Goal: Check status: Check status

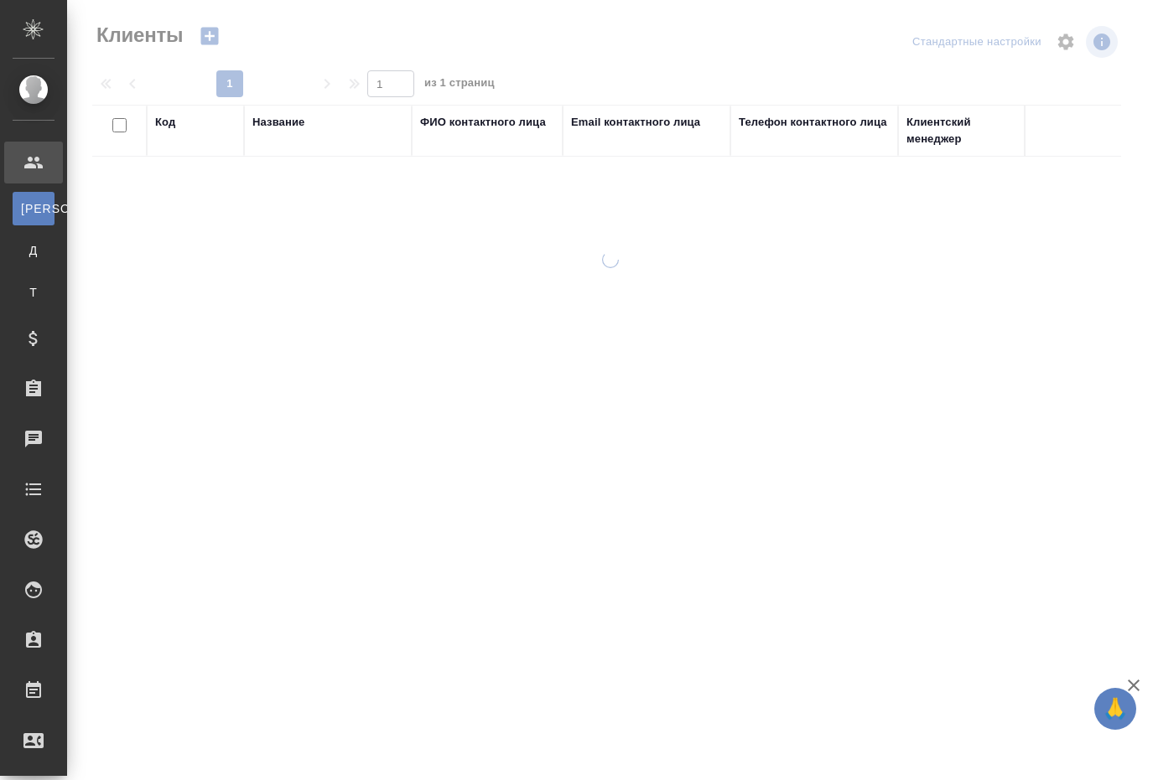
select select "RU"
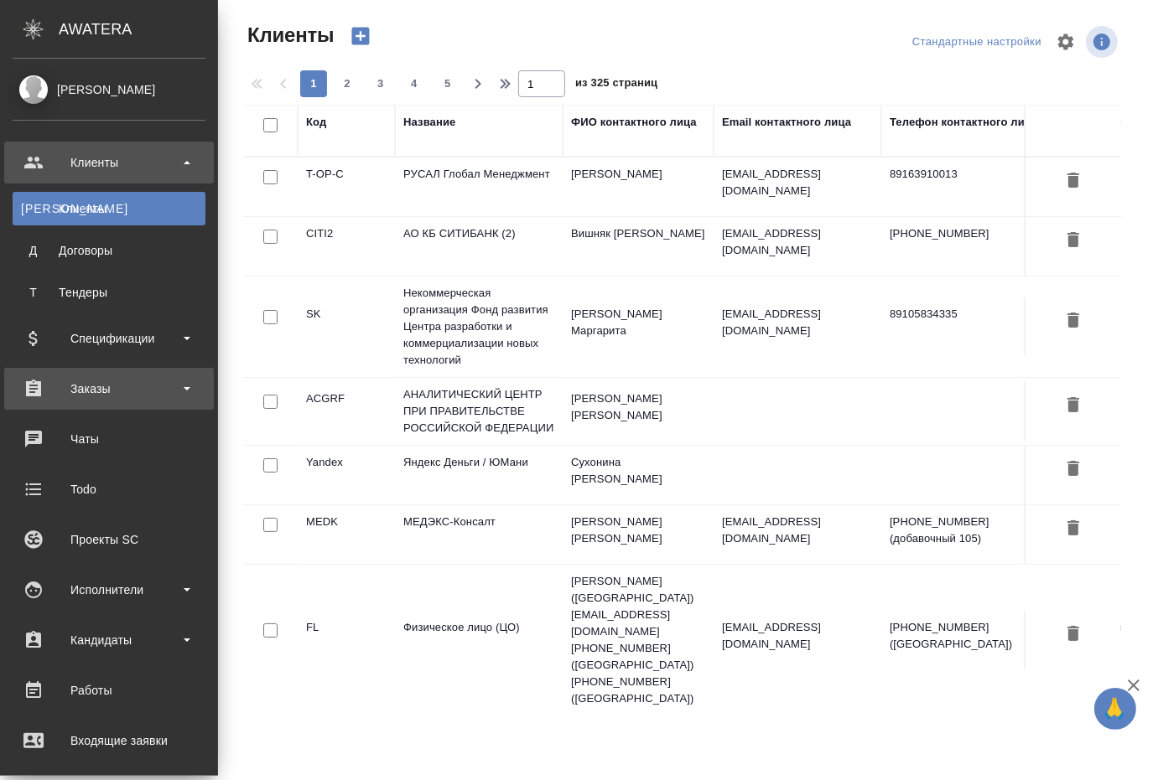
click at [89, 384] on div "Заказы" at bounding box center [109, 388] width 193 height 25
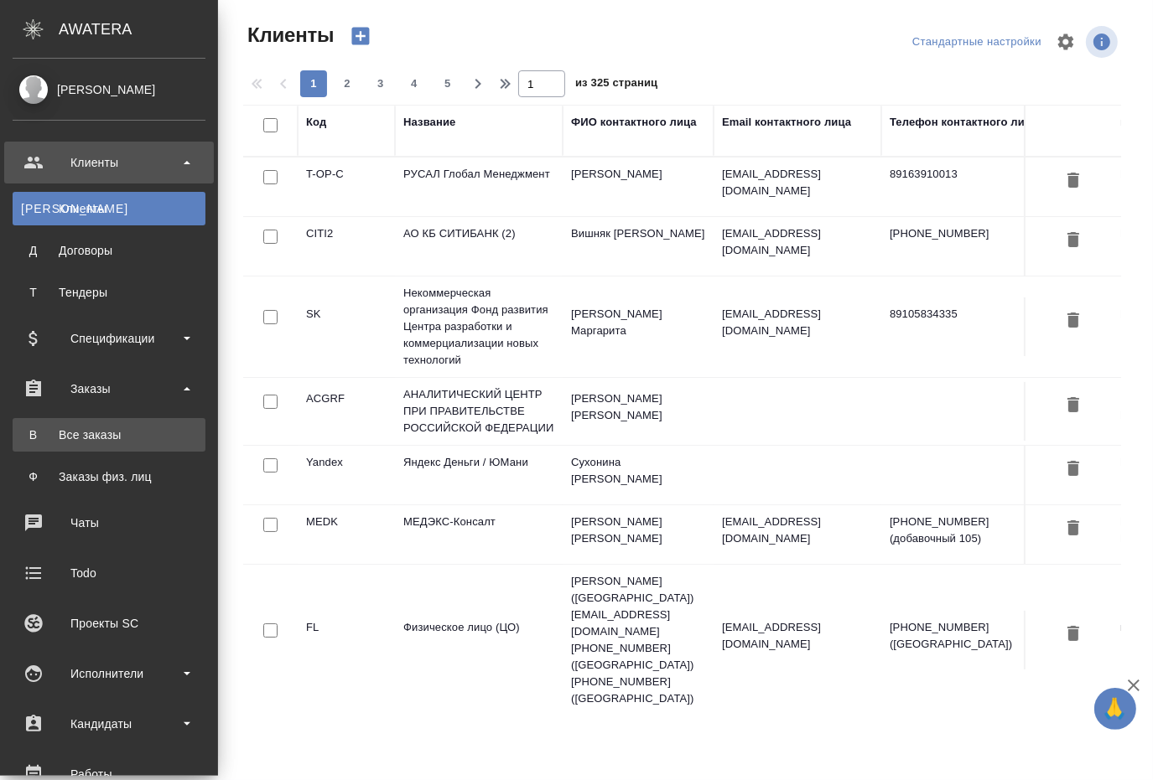
click at [85, 431] on div "Все заказы" at bounding box center [109, 435] width 176 height 17
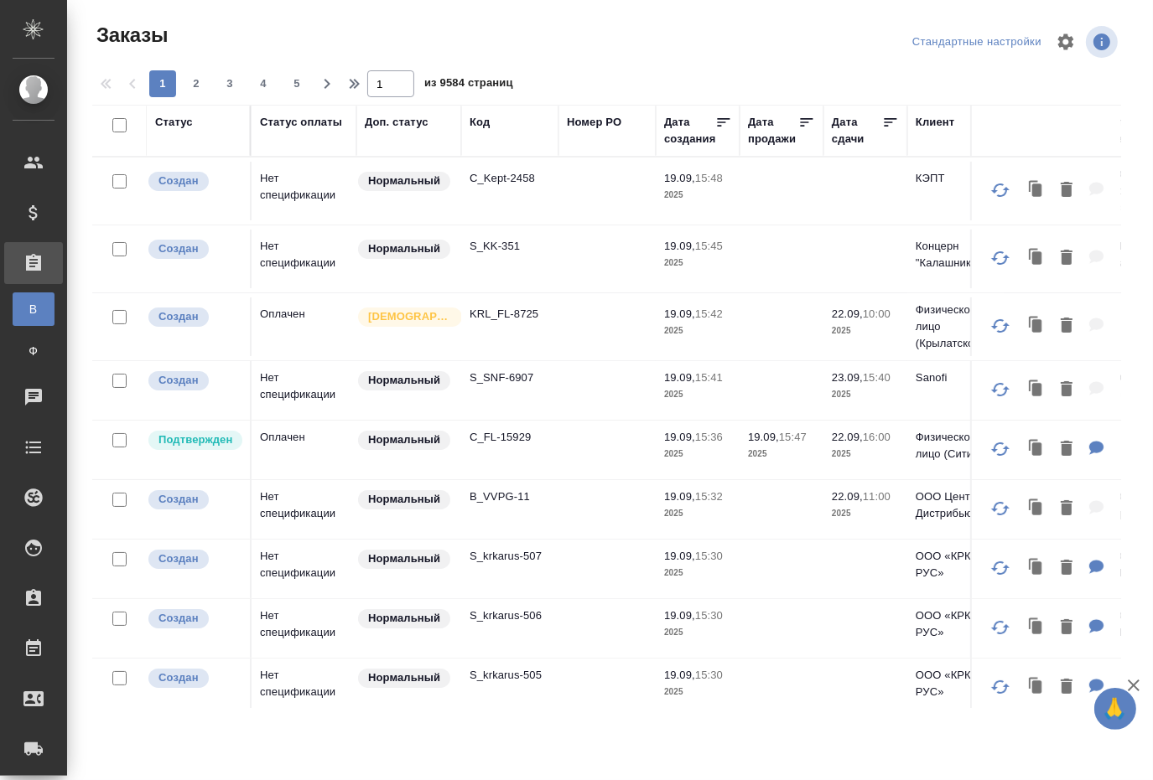
click at [472, 122] on div "Код" at bounding box center [479, 122] width 20 height 17
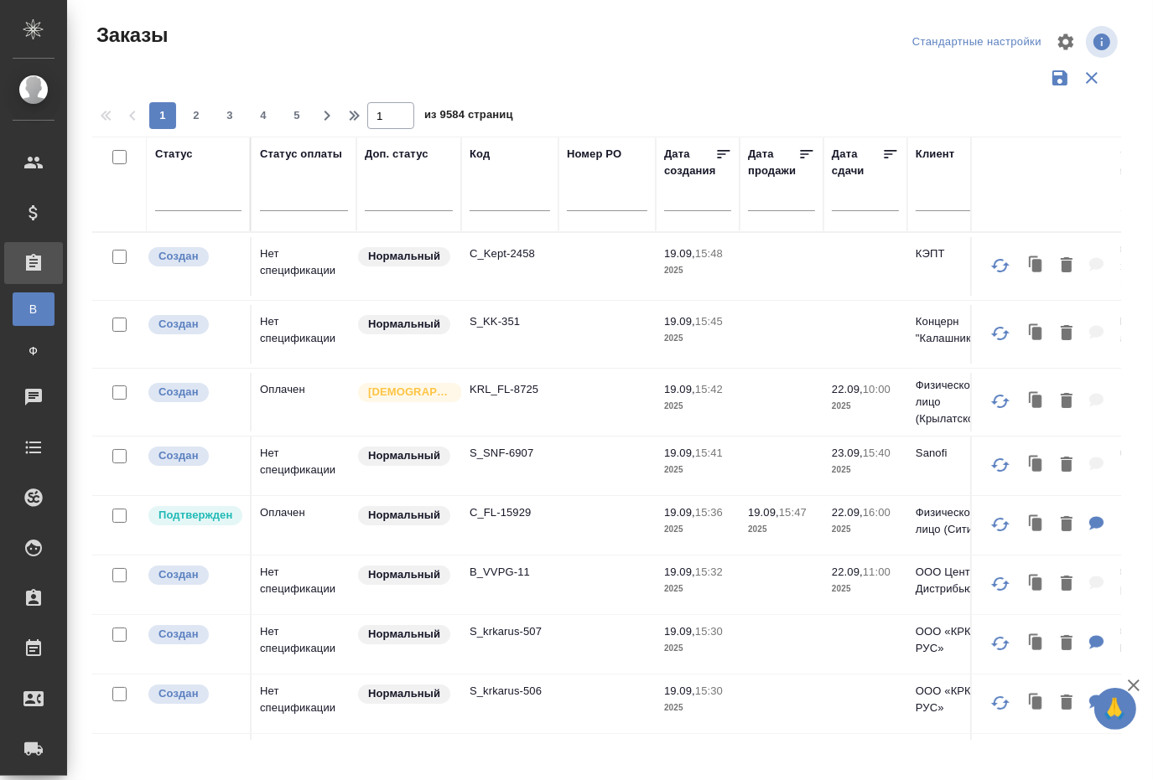
click at [495, 199] on input "text" at bounding box center [509, 200] width 80 height 21
paste input "UNZ FL 1943"
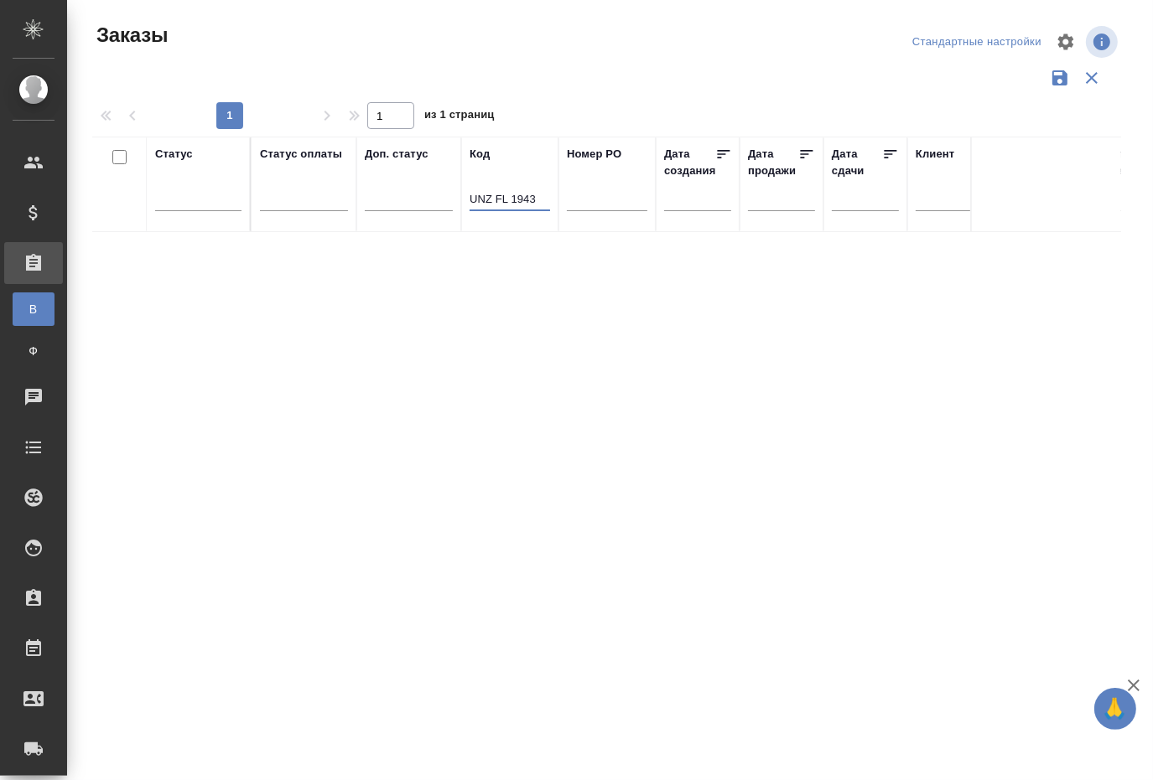
drag, startPoint x: 512, startPoint y: 200, endPoint x: 462, endPoint y: 197, distance: 50.4
click at [462, 197] on th "Код UNZ FL 1943" at bounding box center [509, 185] width 97 height 96
type input "1943"
drag, startPoint x: 468, startPoint y: 195, endPoint x: 484, endPoint y: 197, distance: 16.0
click at [484, 197] on th "Код 1943" at bounding box center [509, 185] width 97 height 96
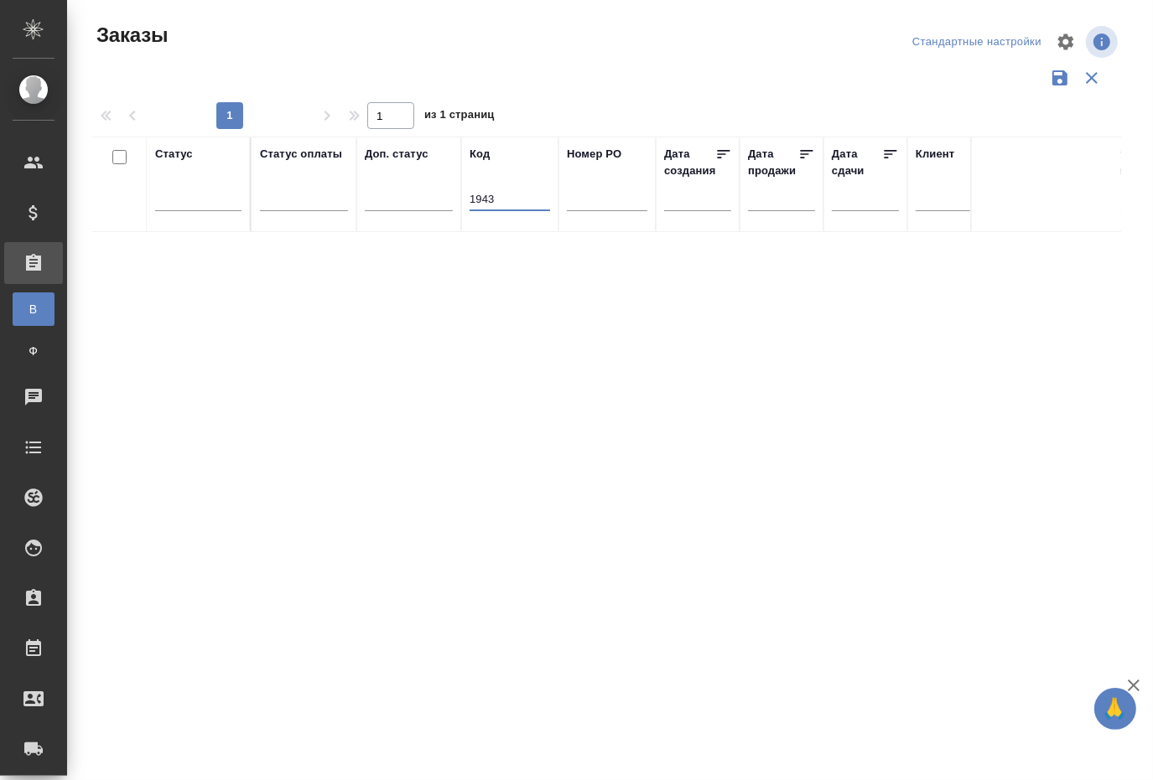
click at [481, 195] on input "1943" at bounding box center [509, 200] width 80 height 21
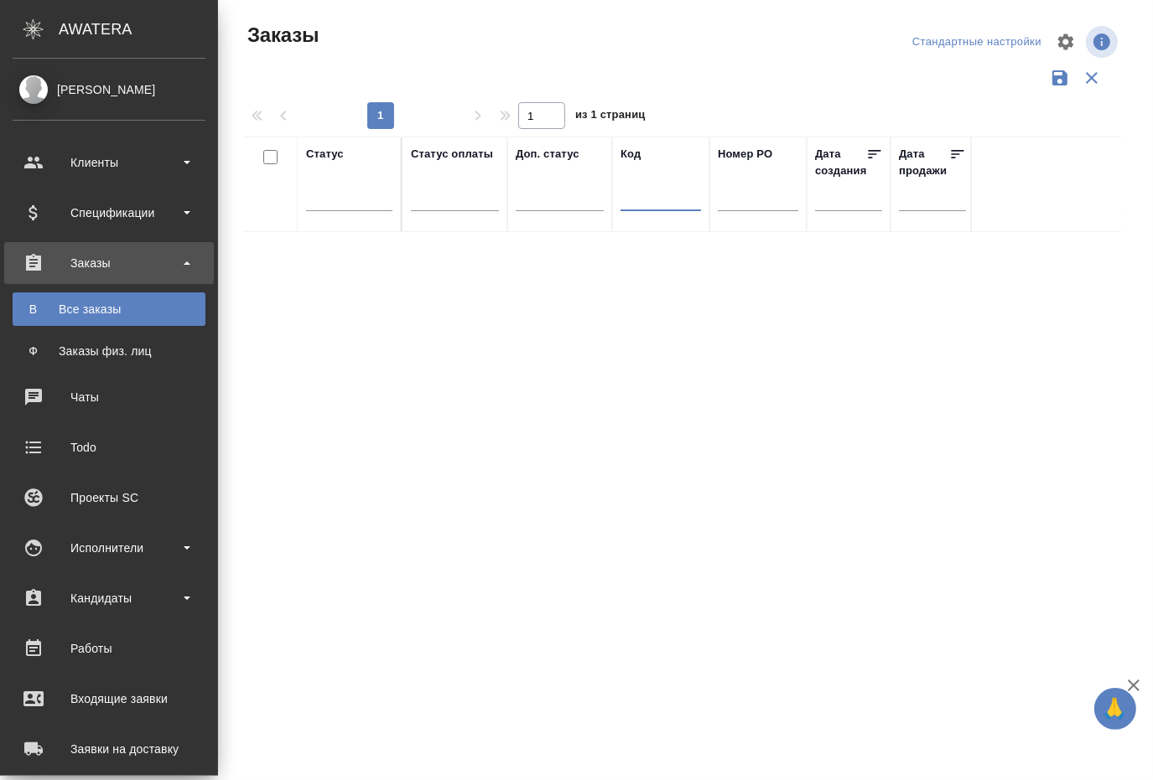
click at [98, 309] on div "Все заказы" at bounding box center [109, 309] width 176 height 17
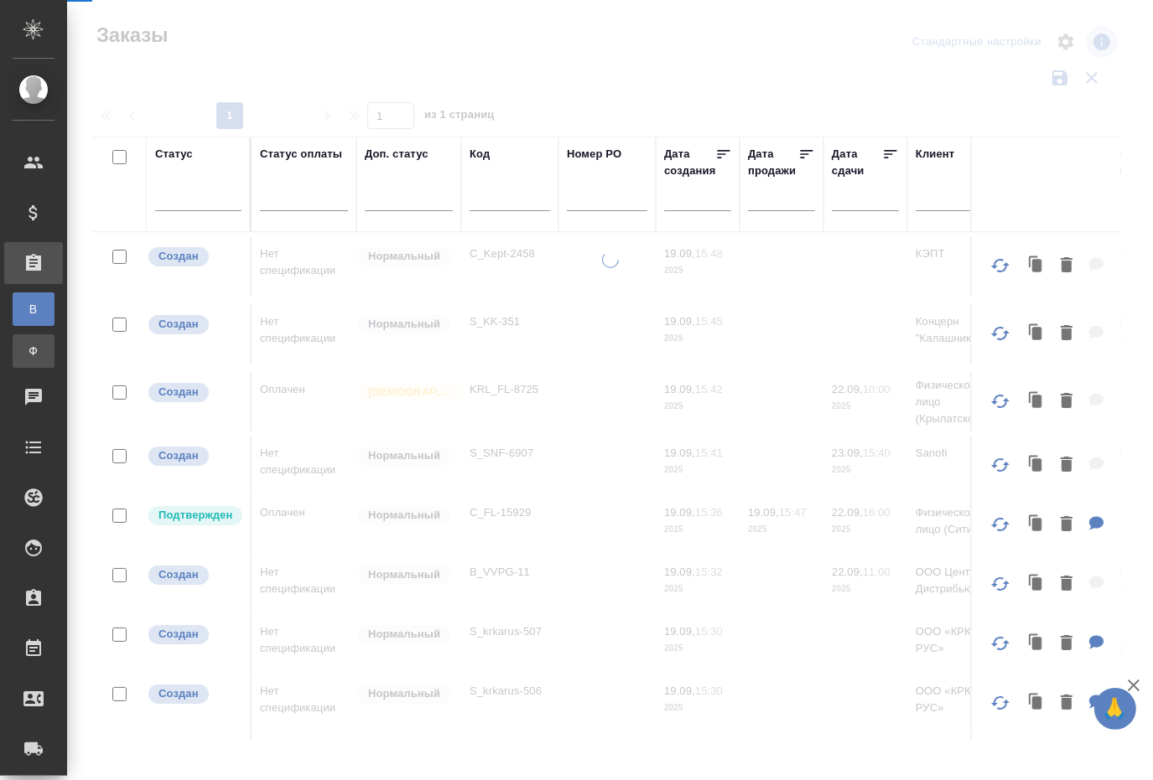
click at [106, 345] on td at bounding box center [119, 334] width 54 height 59
click at [34, 351] on span "Ф" at bounding box center [33, 351] width 25 height 17
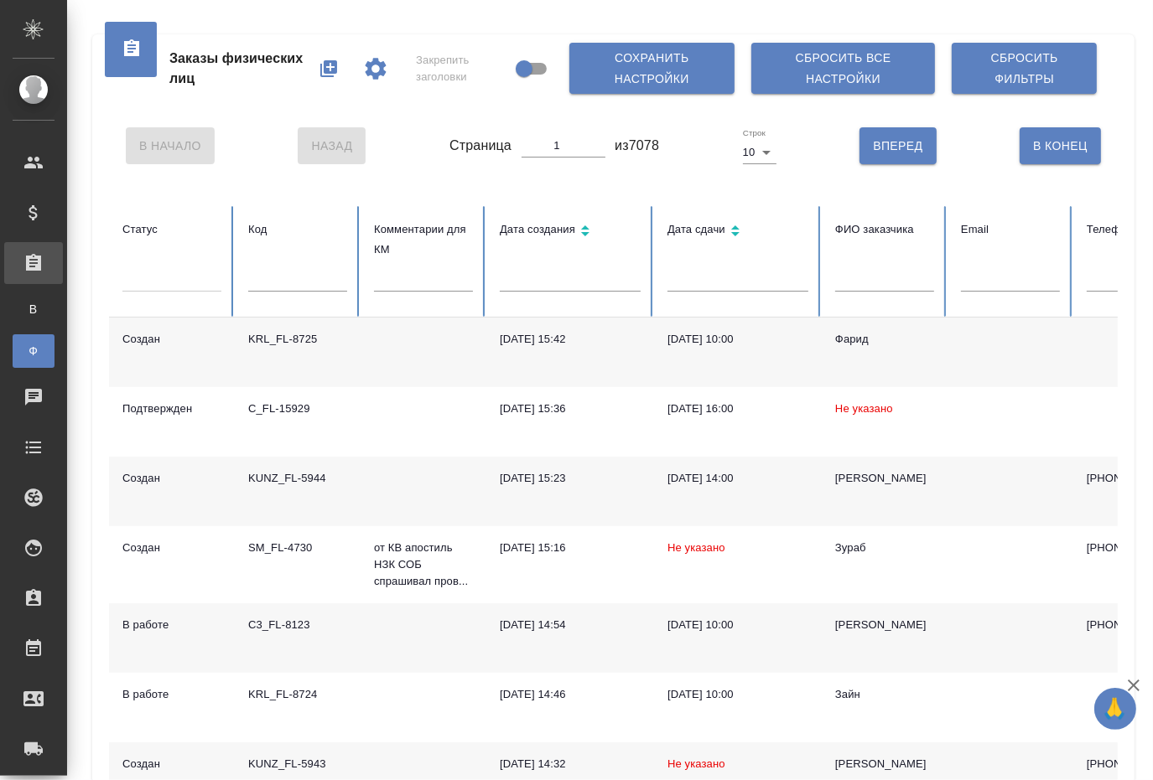
click at [314, 285] on input "text" at bounding box center [297, 279] width 99 height 23
paste input "1943"
click at [85, 432] on div "Заказы физических лиц Закрепить заголовки Сохранить настройки Сбросить все наст…" at bounding box center [613, 562] width 1060 height 1124
click at [295, 277] on input "1943" at bounding box center [297, 279] width 99 height 23
click at [251, 275] on input "1943" at bounding box center [297, 279] width 99 height 23
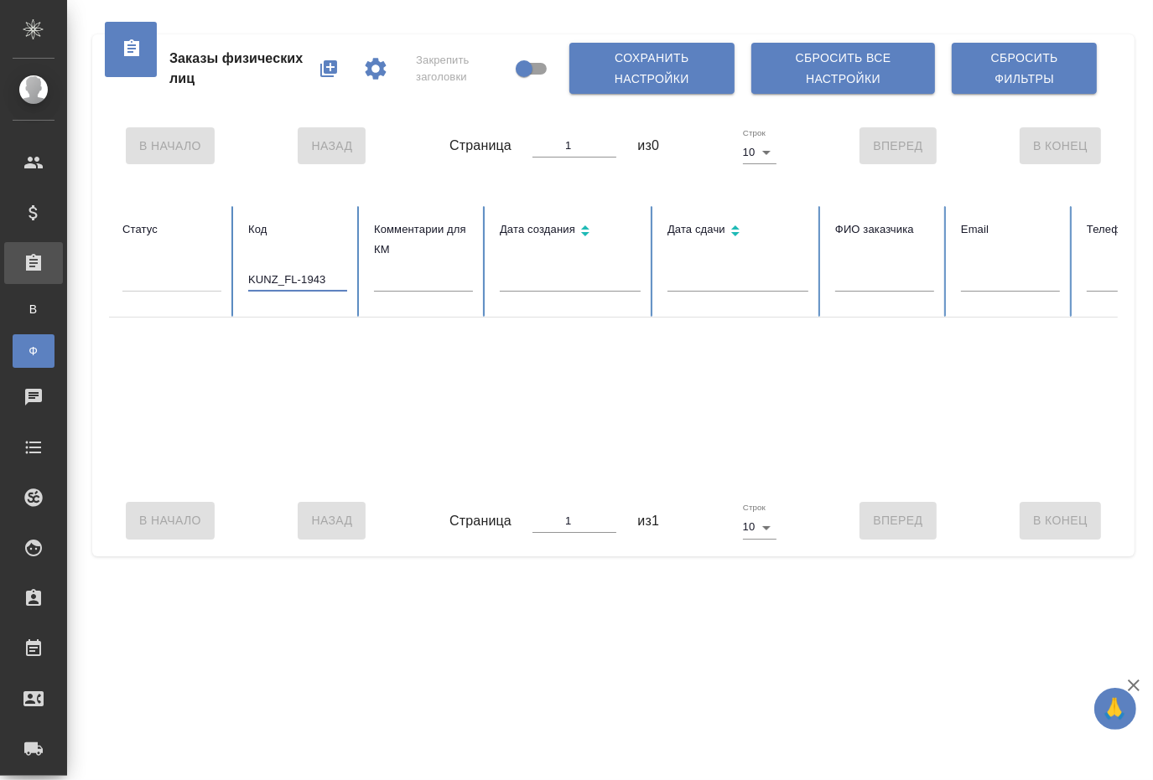
type input "KUNZ_FL-1943"
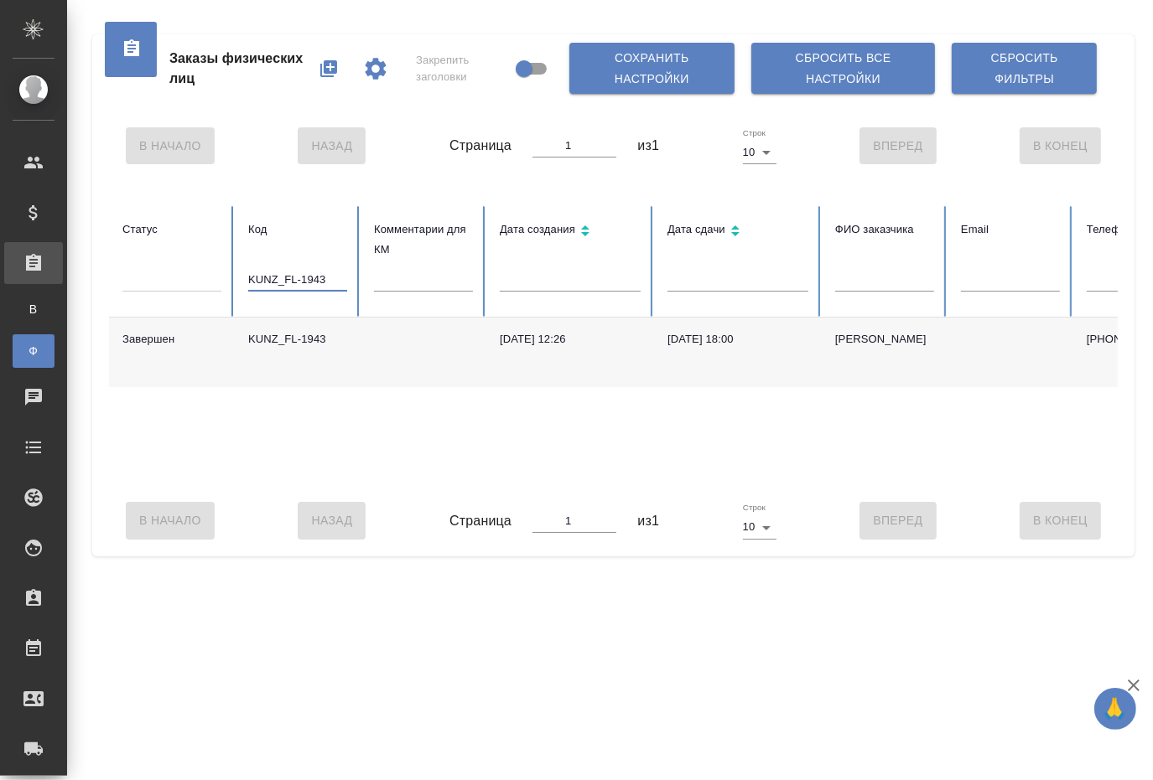
click at [345, 339] on div "KUNZ_FL-1943" at bounding box center [297, 339] width 99 height 17
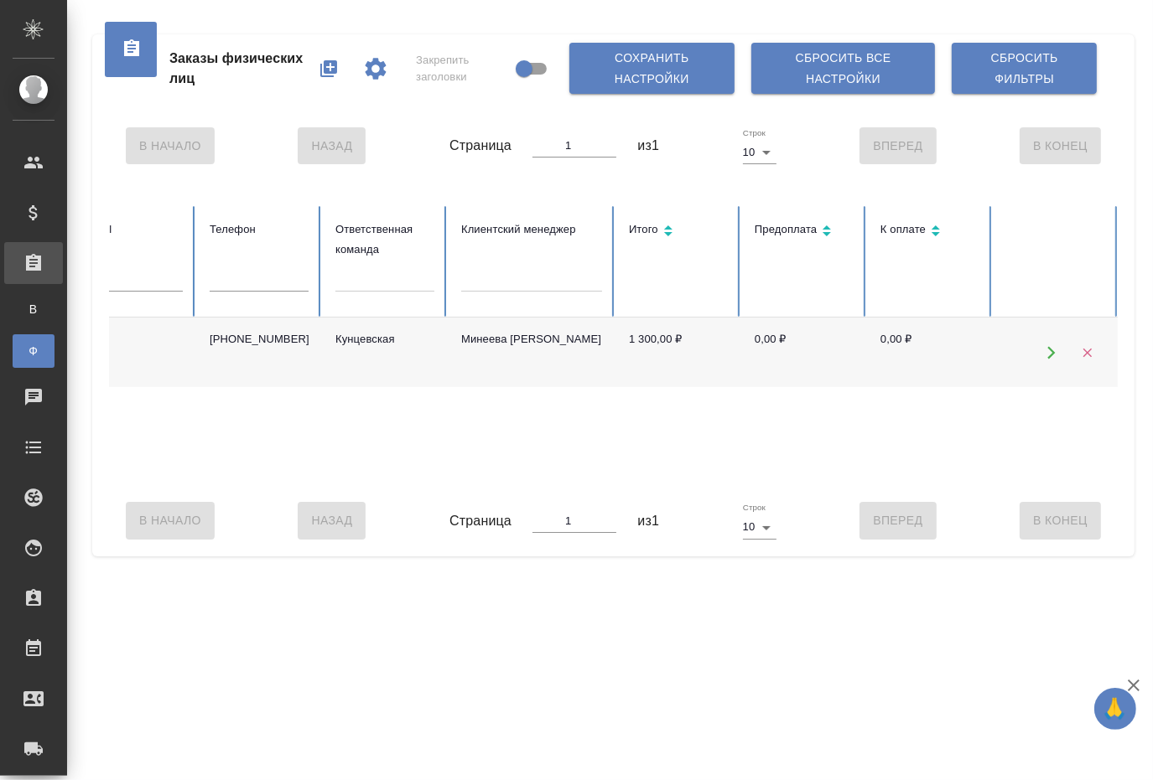
click at [124, 464] on div "Завершен KUNZ_FL-1943 19.01.2022, 12:26 19.01.2022, 18:00 Ринат Бетрединов +791…" at bounding box center [175, 402] width 1886 height 168
click at [557, 350] on td "Минеева Елизавета" at bounding box center [532, 353] width 168 height 70
click at [547, 344] on td "Минеева Елизавета" at bounding box center [532, 353] width 168 height 70
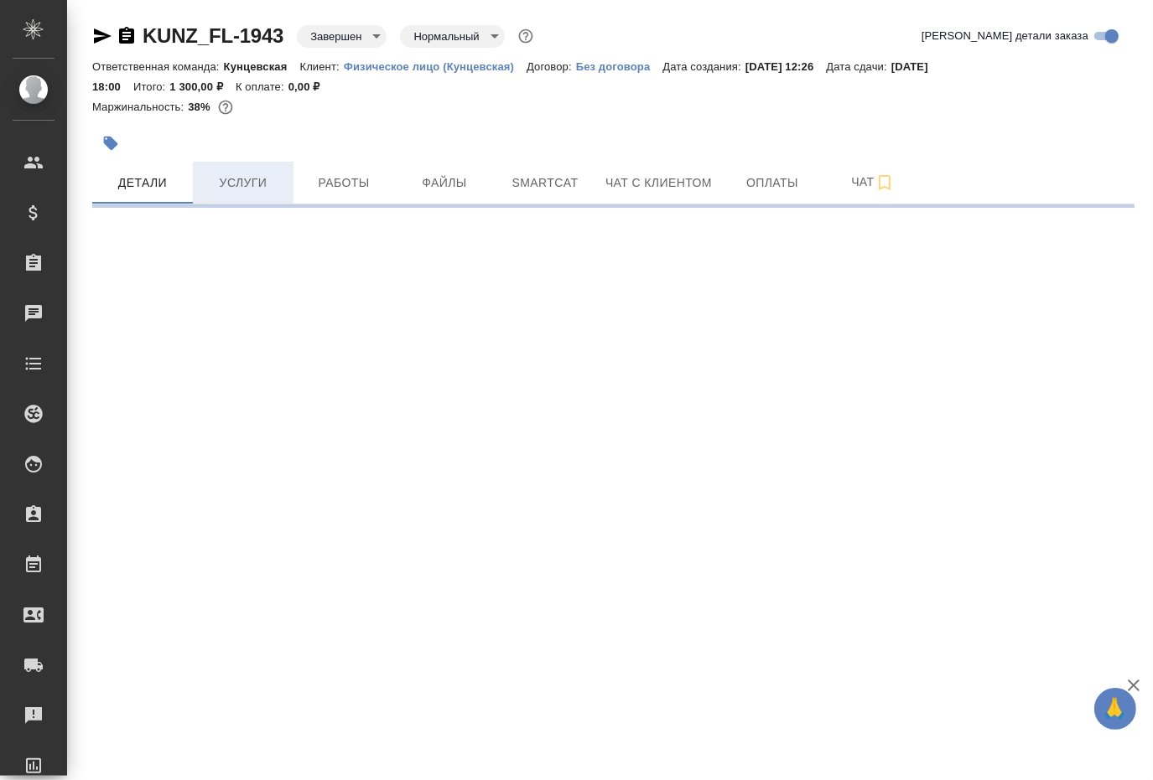
select select "RU"
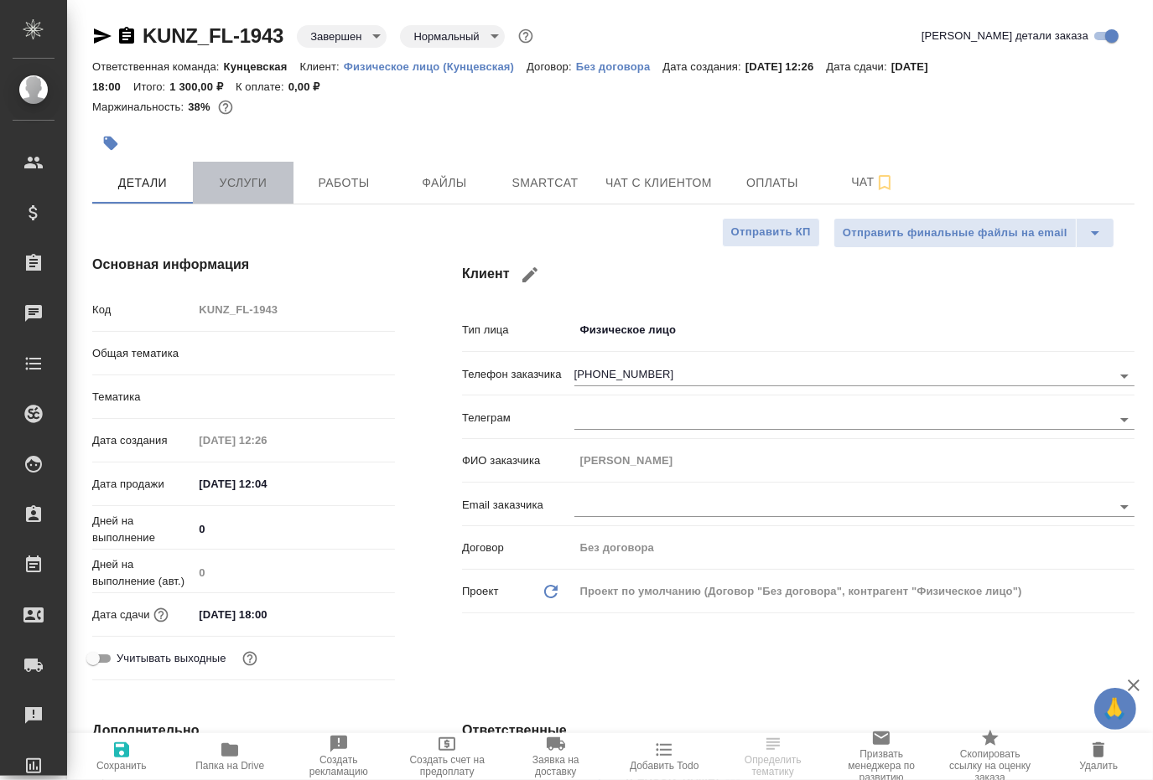
type textarea "x"
click at [262, 181] on span "Услуги" at bounding box center [243, 183] width 80 height 21
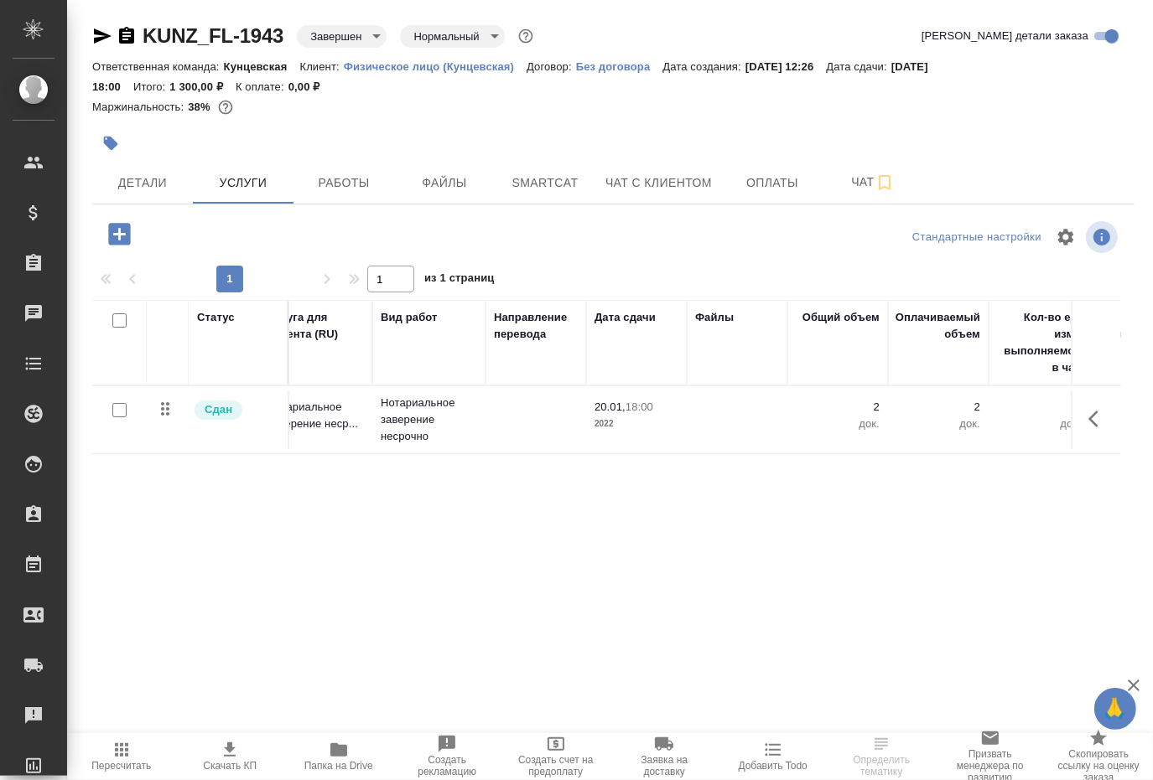
scroll to position [0, 551]
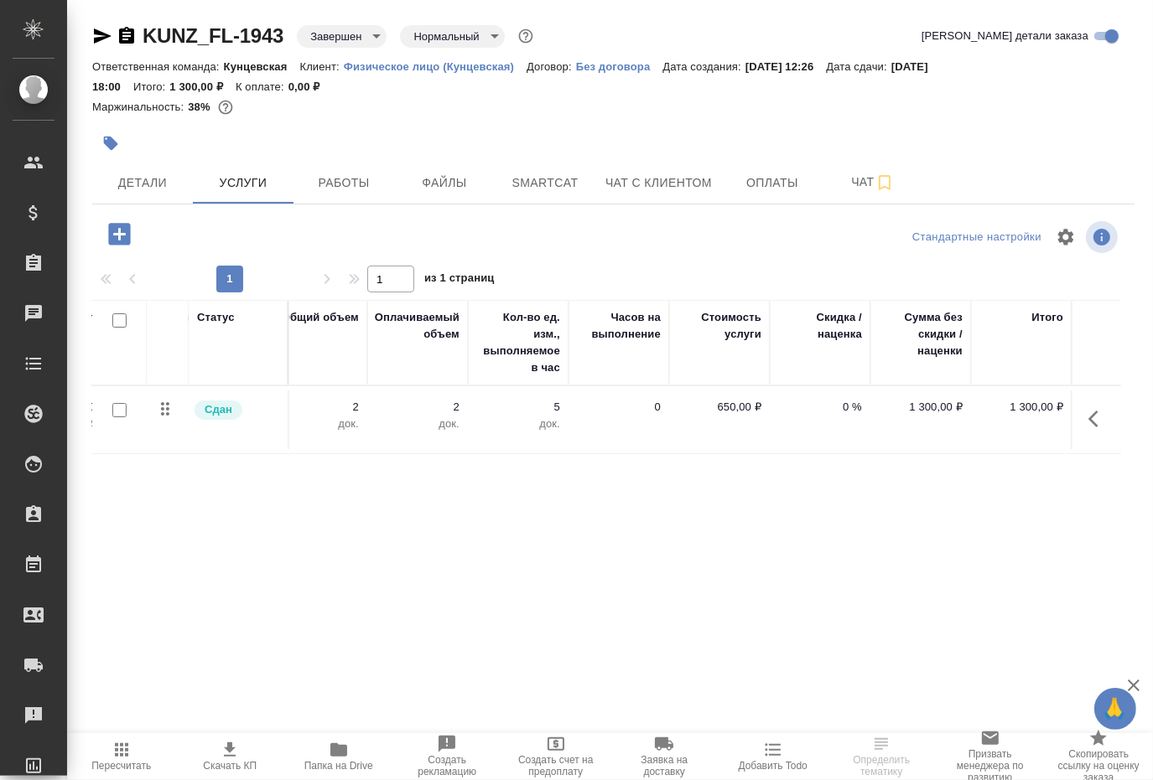
drag, startPoint x: 329, startPoint y: 509, endPoint x: 589, endPoint y: 511, distance: 260.7
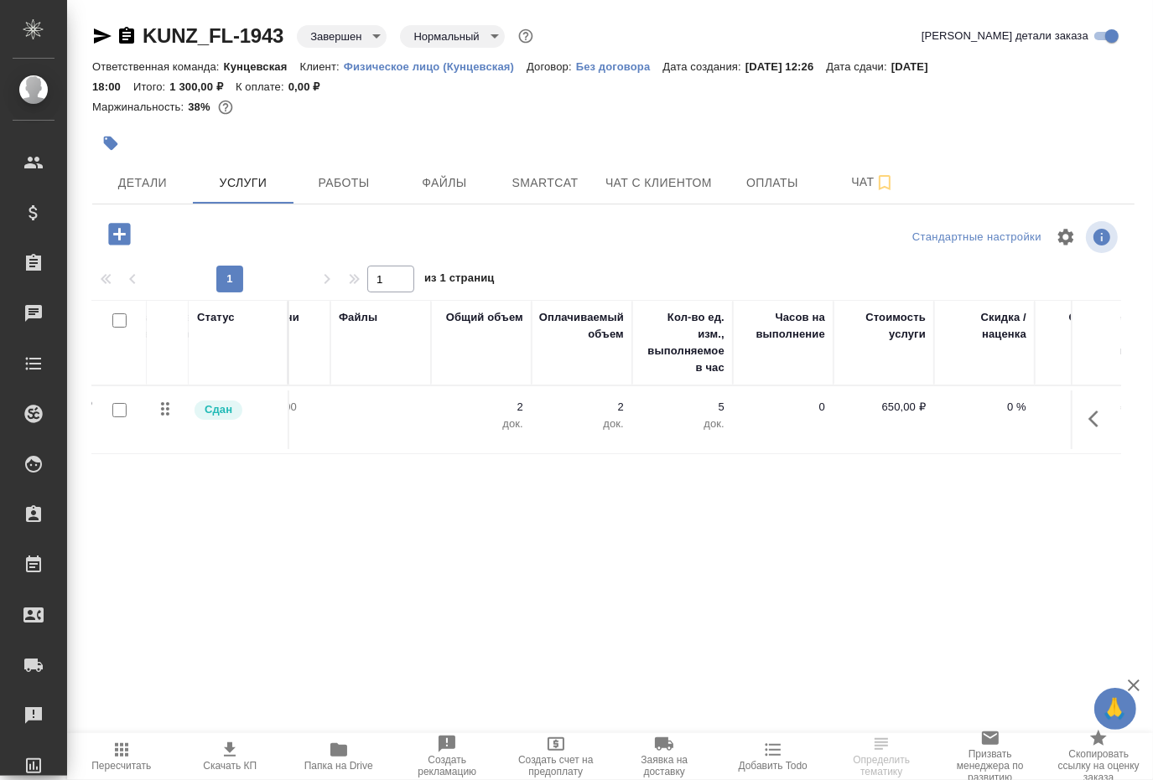
scroll to position [0, 0]
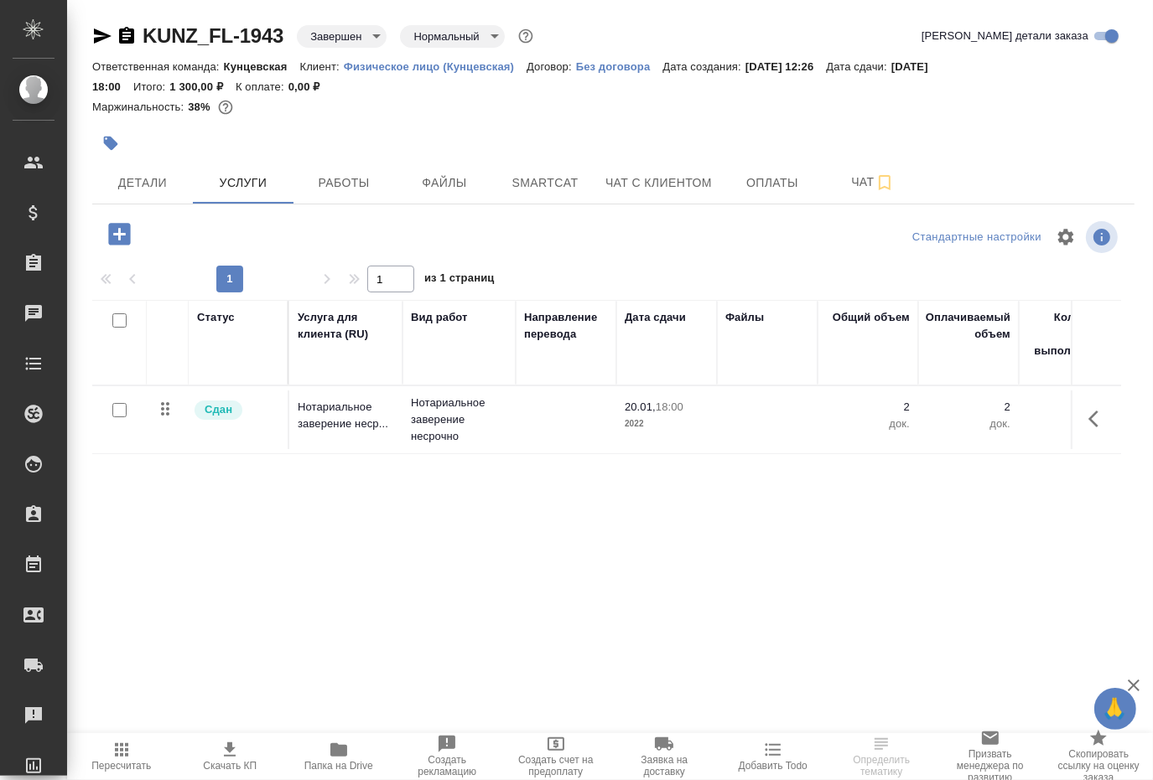
drag, startPoint x: 701, startPoint y: 541, endPoint x: 300, endPoint y: 437, distance: 414.0
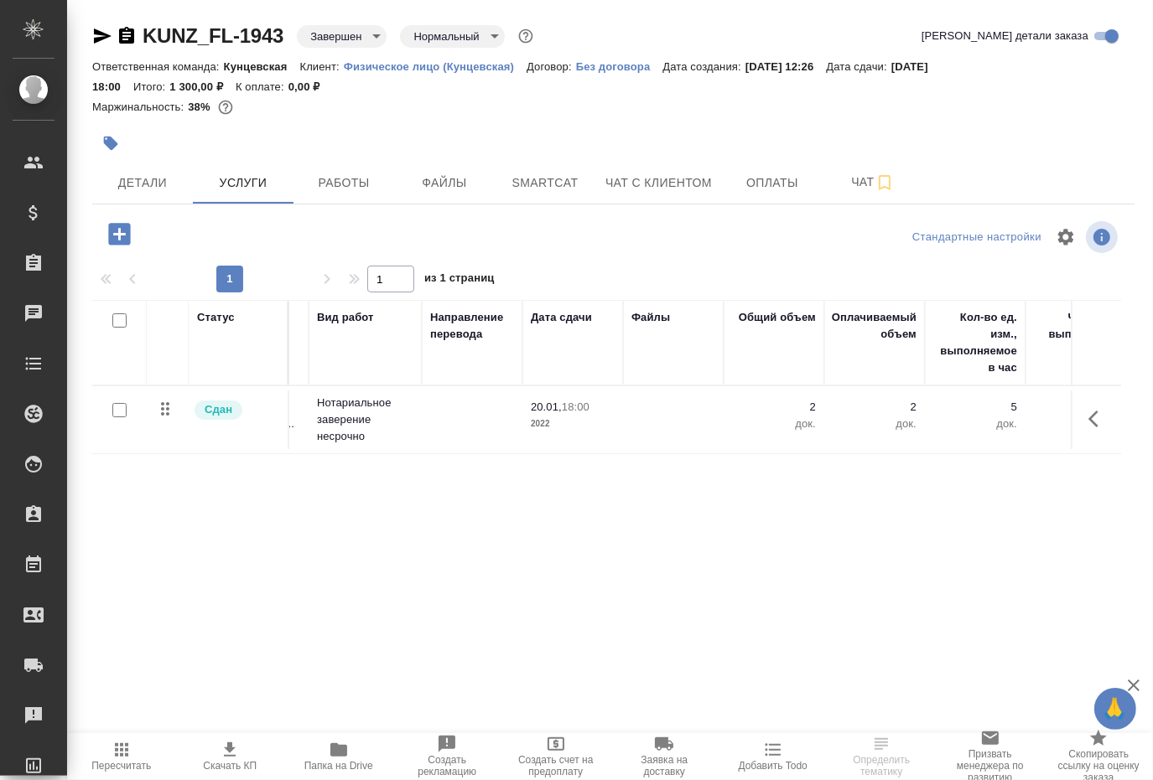
scroll to position [0, 551]
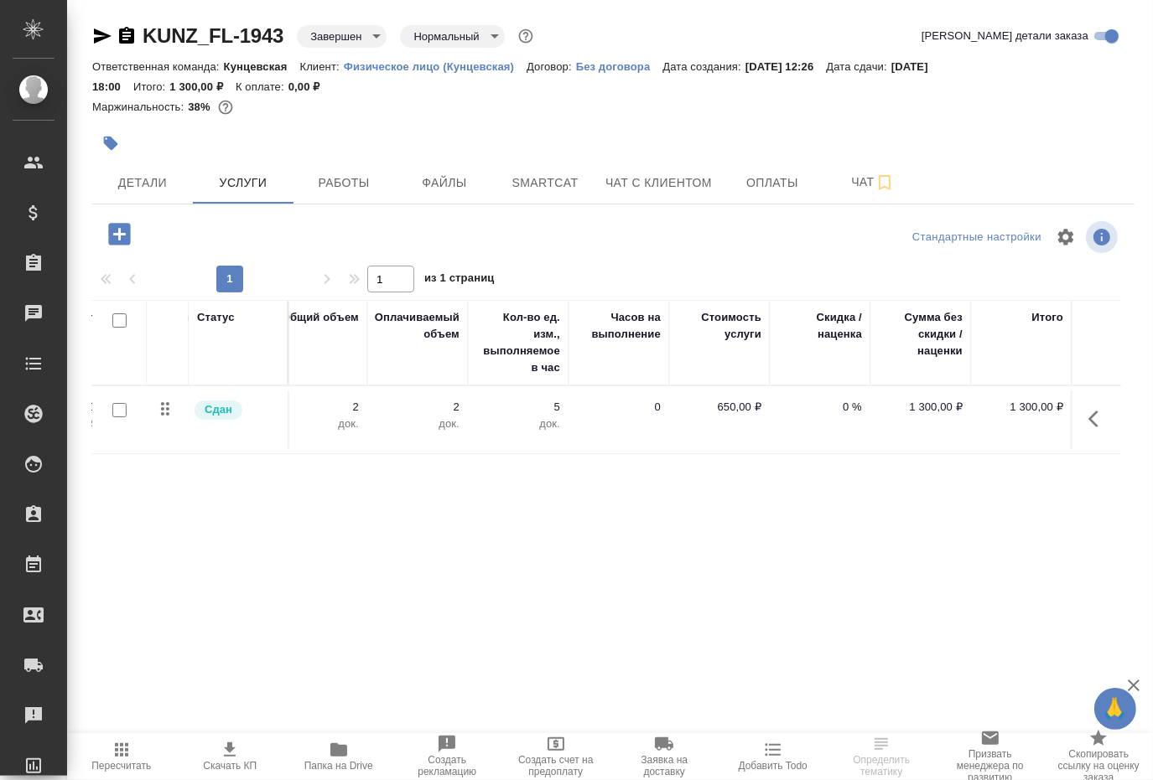
drag, startPoint x: 360, startPoint y: 552, endPoint x: 772, endPoint y: 495, distance: 415.7
click at [1097, 420] on icon "button" at bounding box center [1098, 419] width 20 height 20
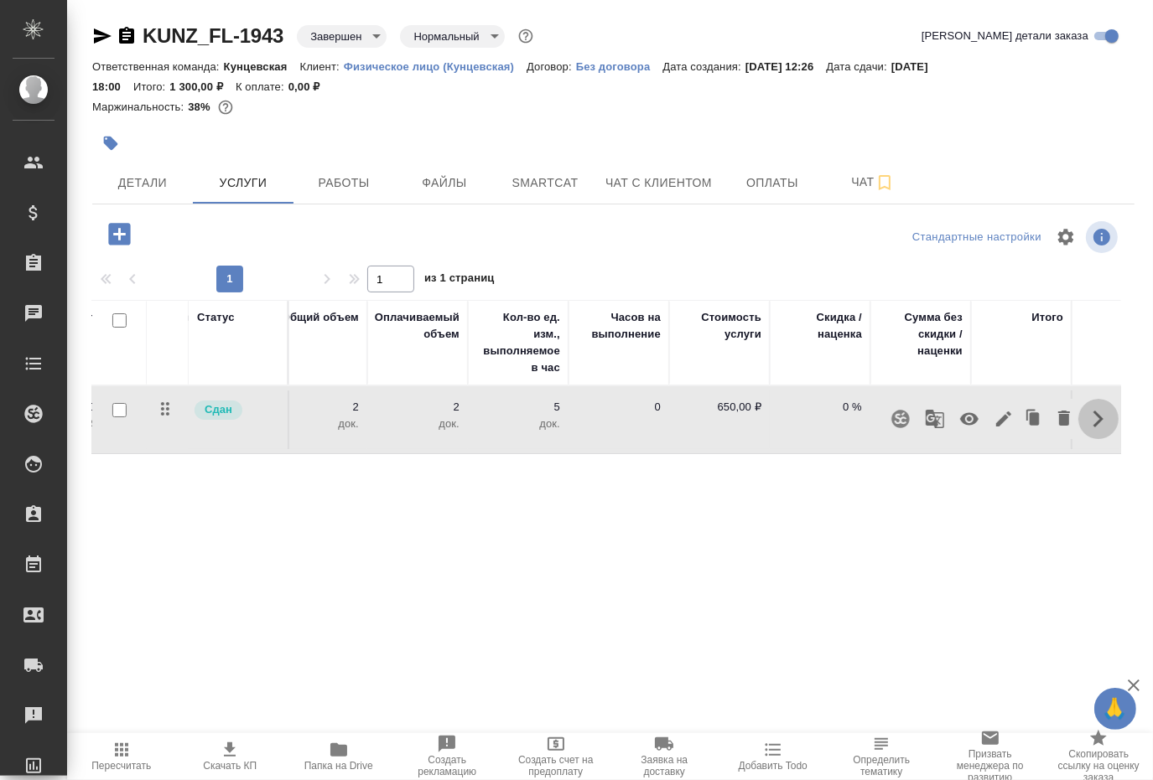
click at [1102, 420] on icon "button" at bounding box center [1098, 419] width 20 height 20
click at [131, 506] on div "Статус Услуга для клиента (RU) Вид работ Направление перевода Дата сдачи Файлы …" at bounding box center [606, 480] width 1029 height 360
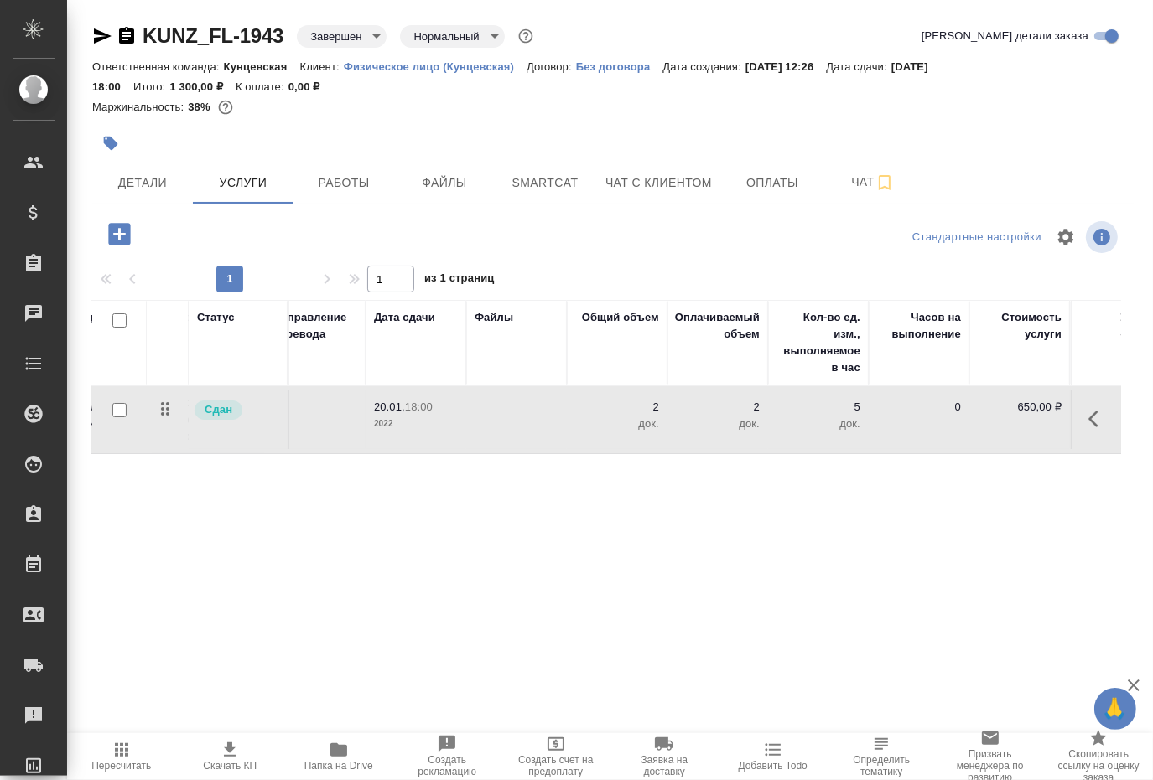
drag, startPoint x: 558, startPoint y: 485, endPoint x: 406, endPoint y: 493, distance: 152.8
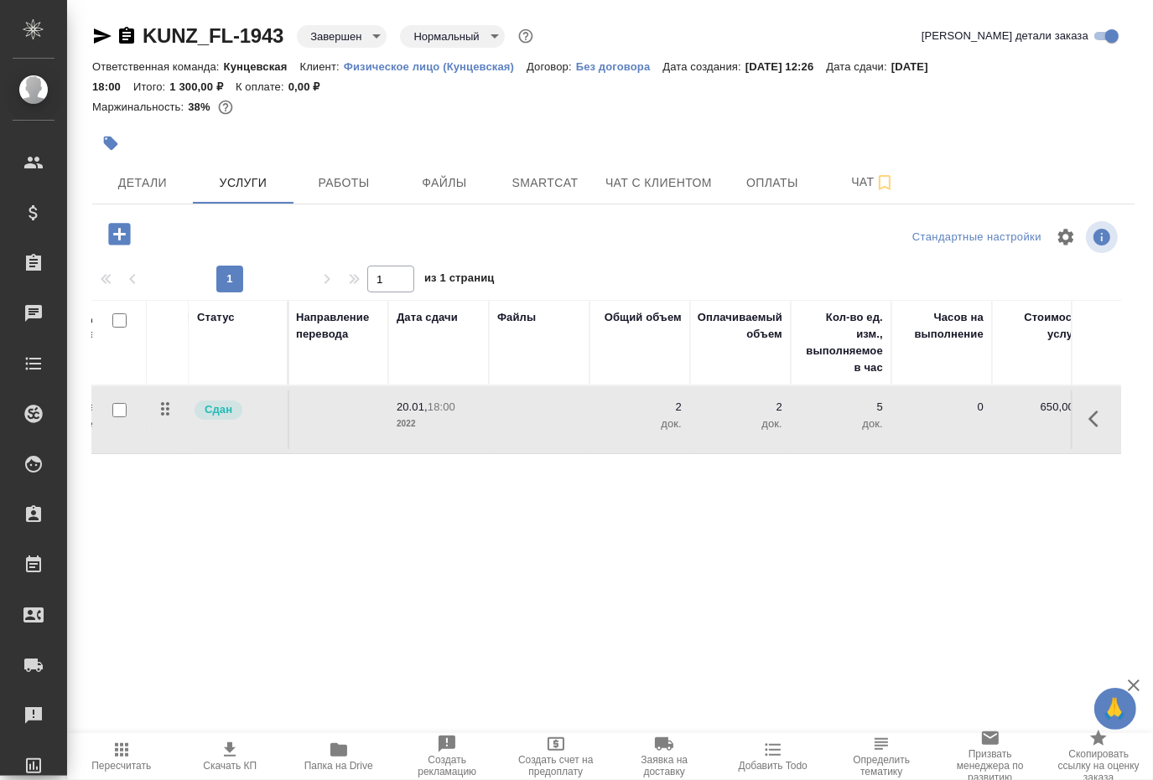
scroll to position [0, 0]
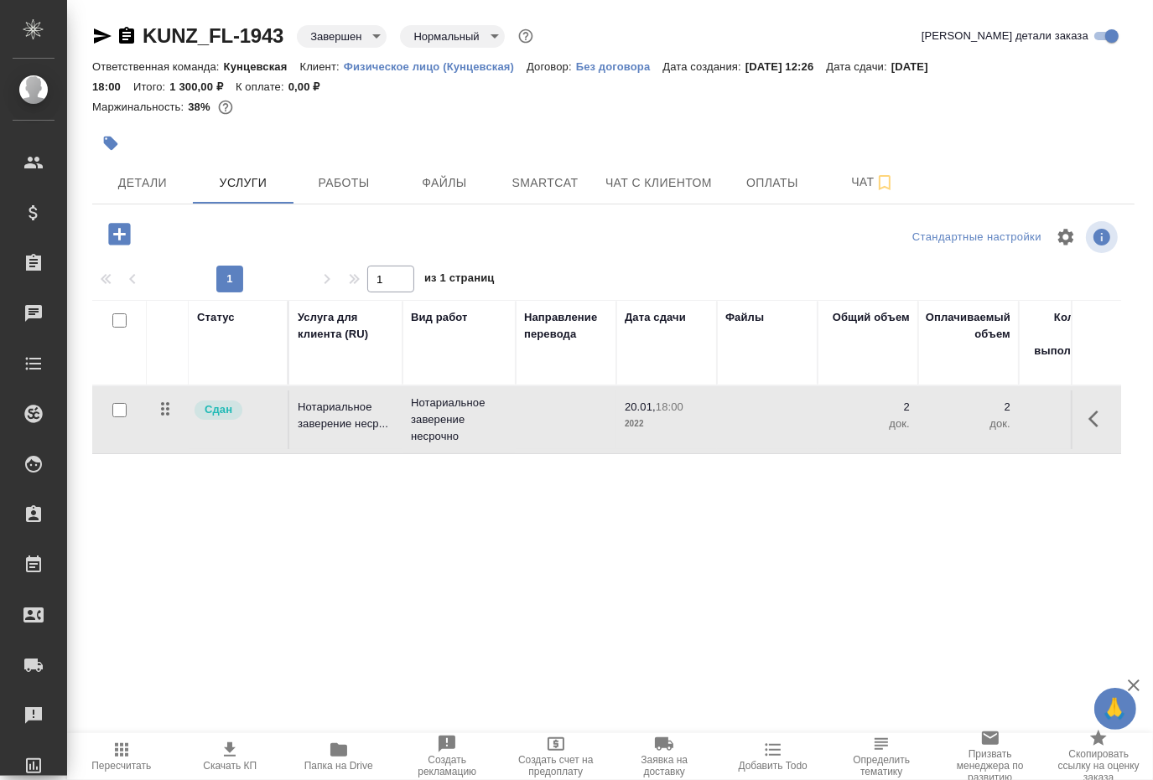
drag, startPoint x: 382, startPoint y: 517, endPoint x: 259, endPoint y: 526, distance: 123.5
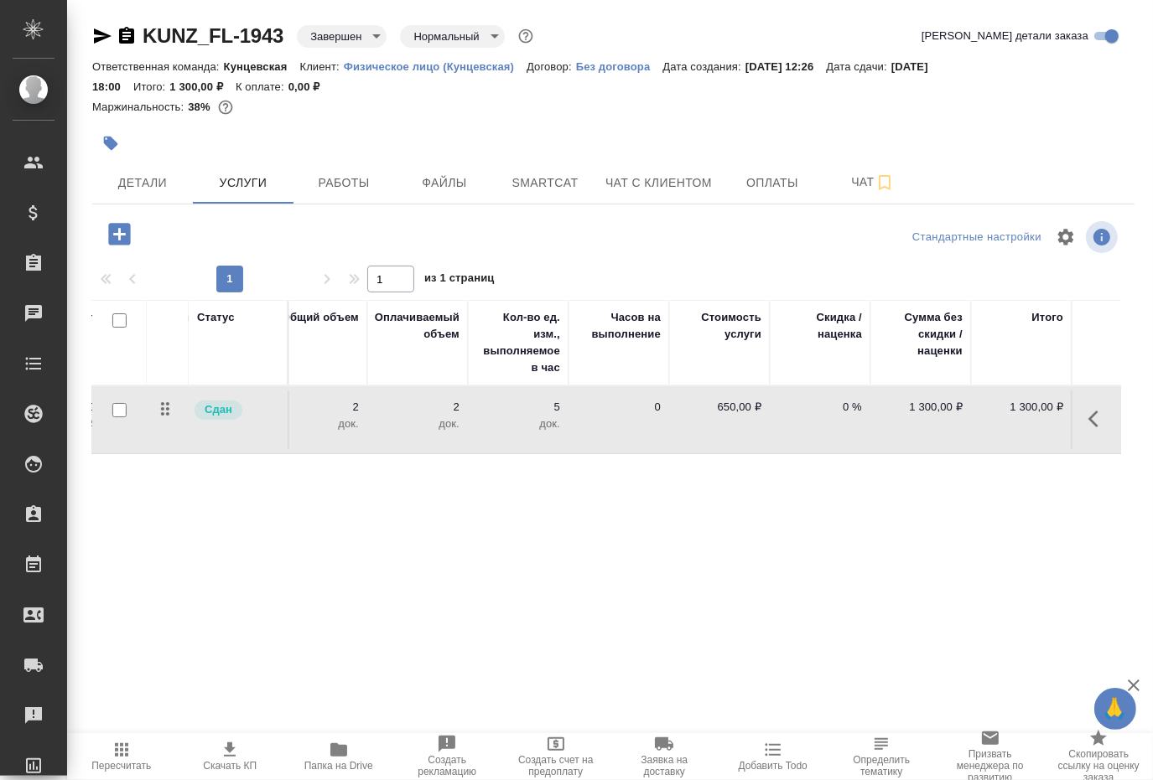
drag, startPoint x: 326, startPoint y: 529, endPoint x: 869, endPoint y: 490, distance: 543.8
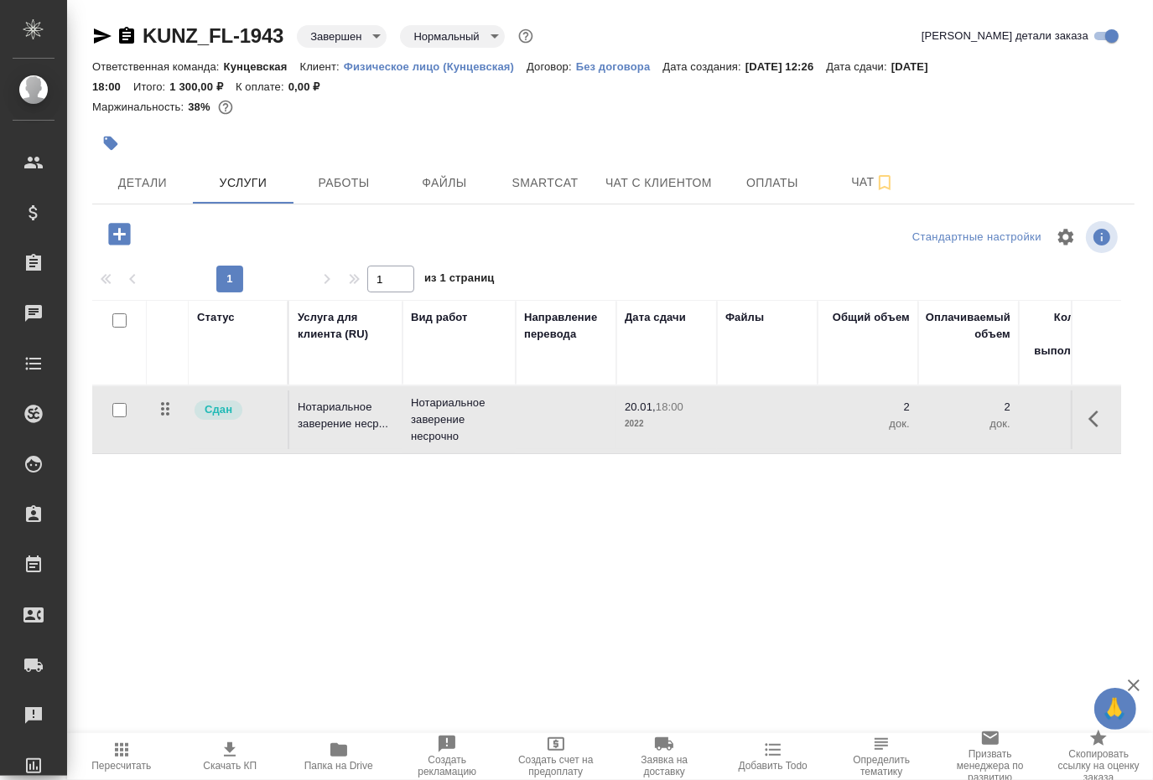
drag, startPoint x: 886, startPoint y: 490, endPoint x: 303, endPoint y: 502, distance: 582.8
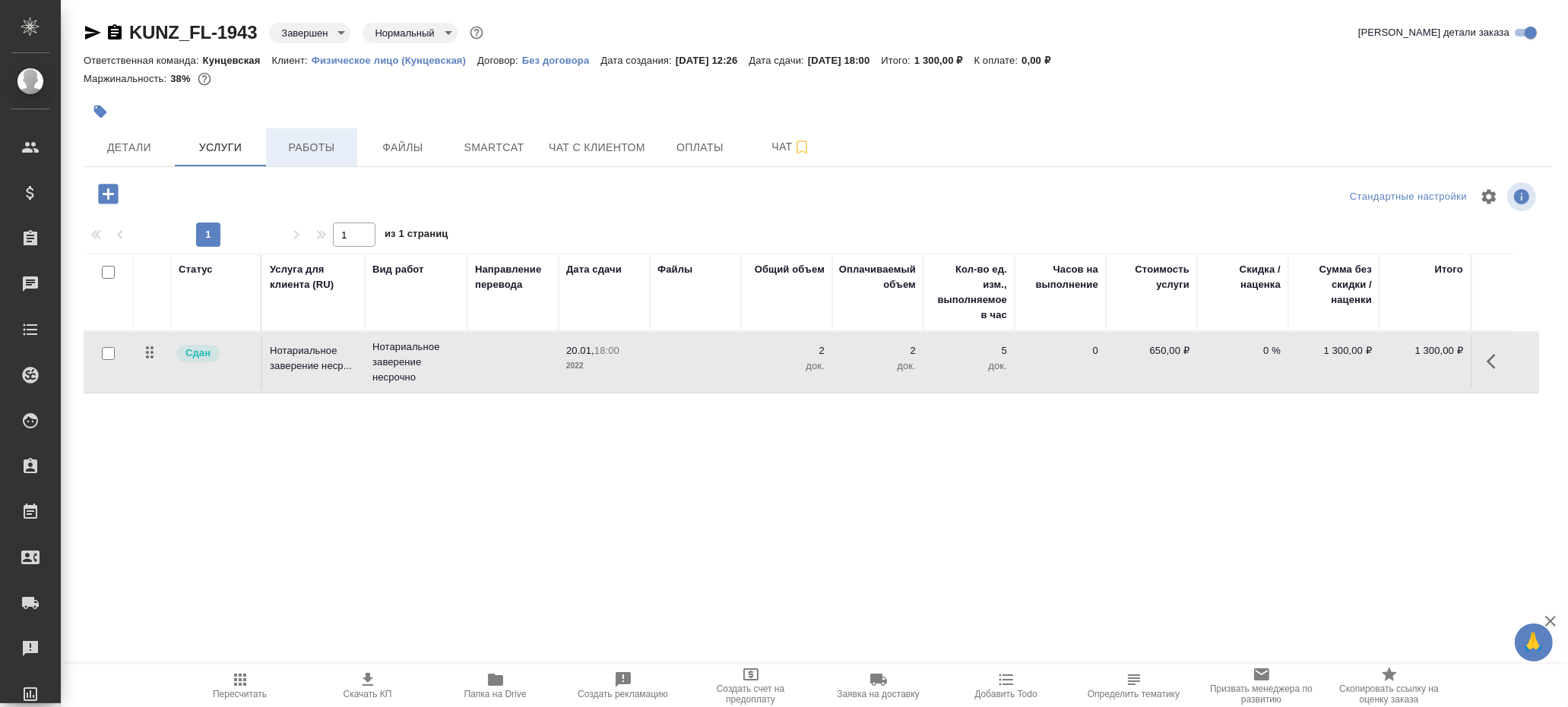
click at [296, 135] on button "Работы" at bounding box center [311, 148] width 92 height 38
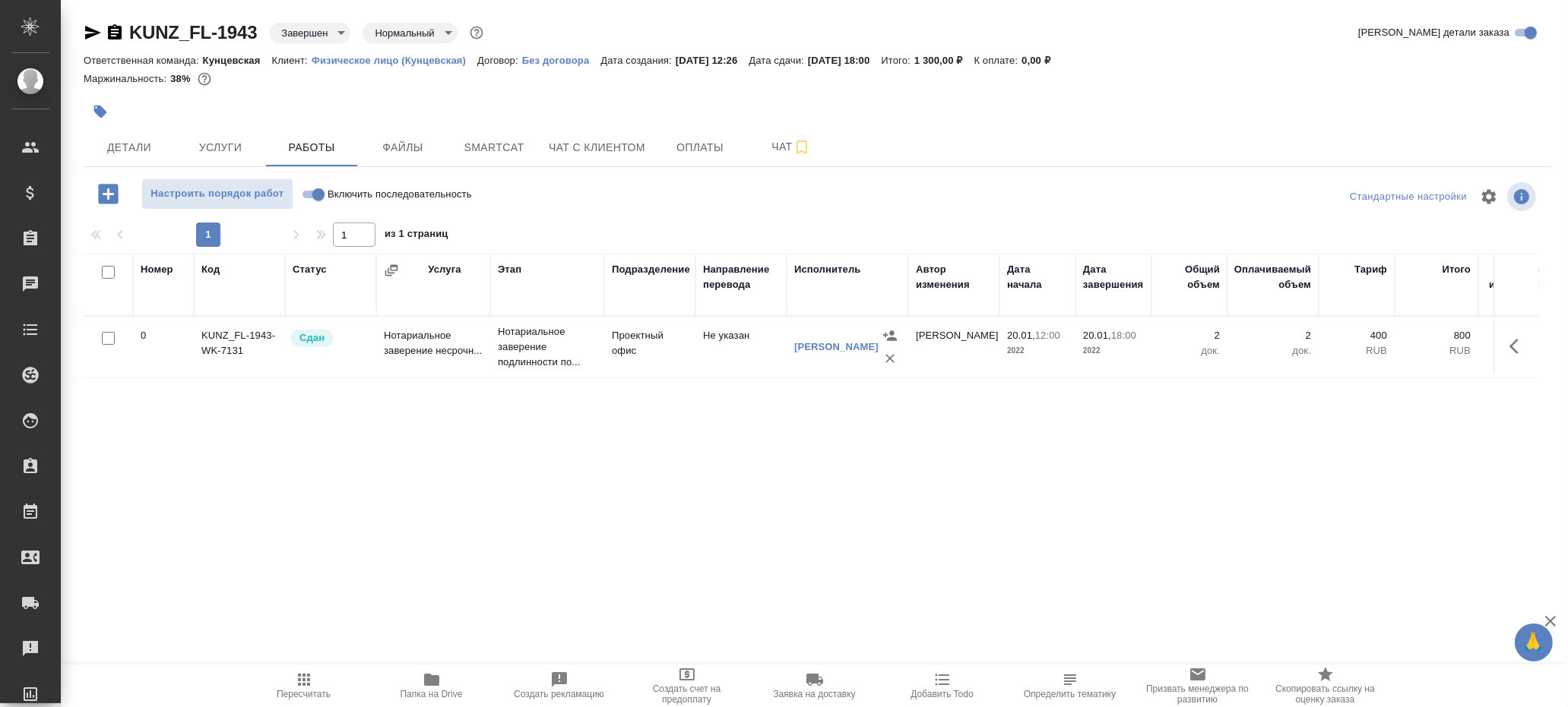
drag, startPoint x: 492, startPoint y: 210, endPoint x: 502, endPoint y: 195, distance: 18.0
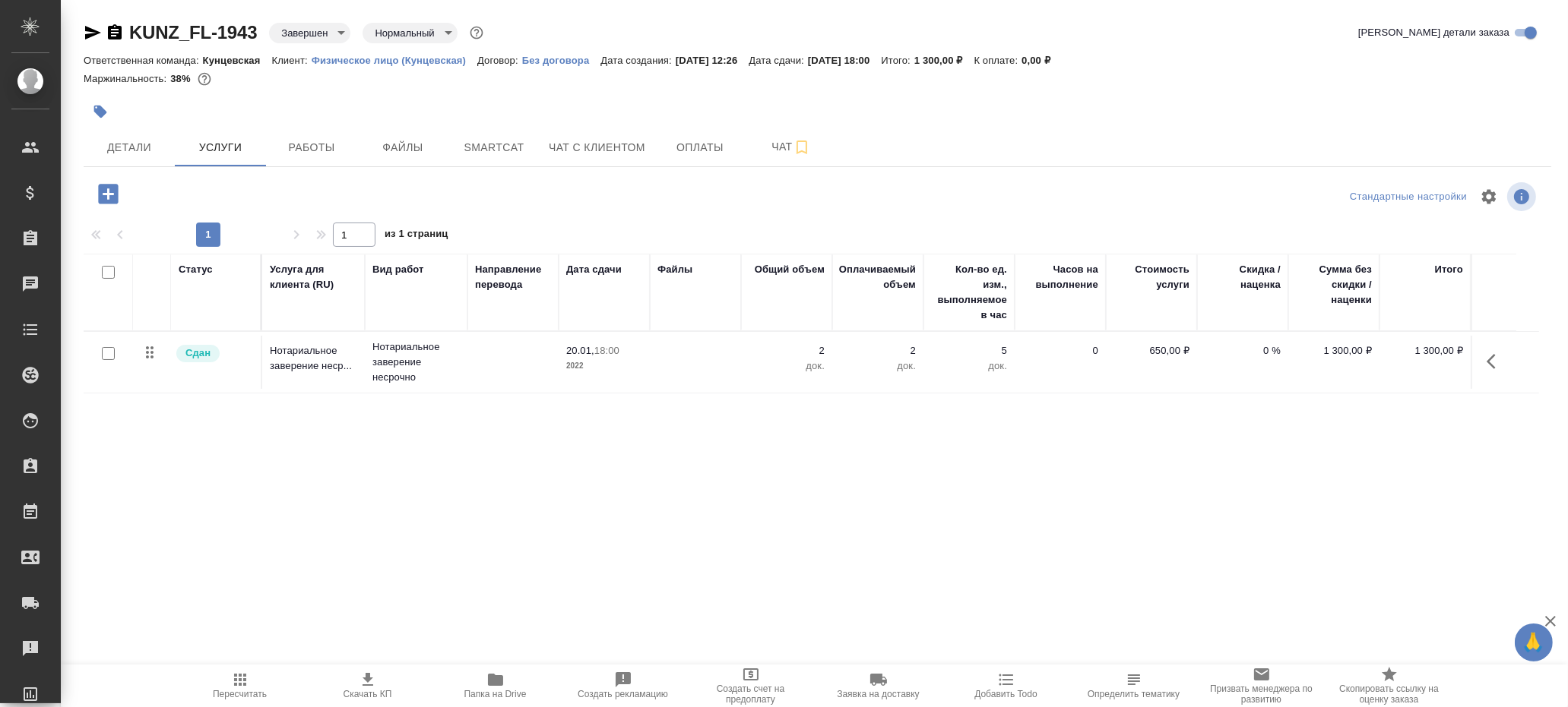
drag, startPoint x: 358, startPoint y: 113, endPoint x: 350, endPoint y: 112, distance: 8.1
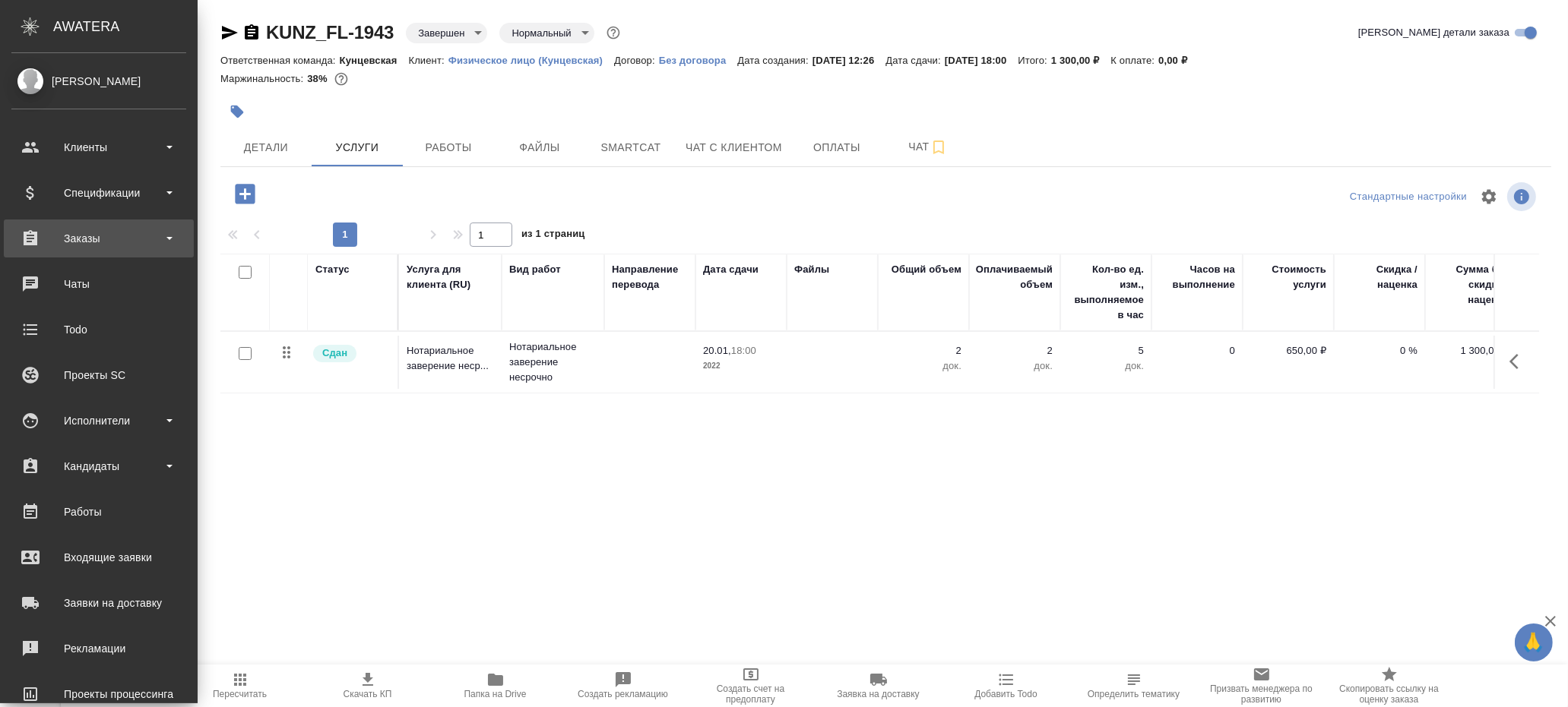
click at [107, 249] on div "Заказы" at bounding box center [99, 238] width 175 height 23
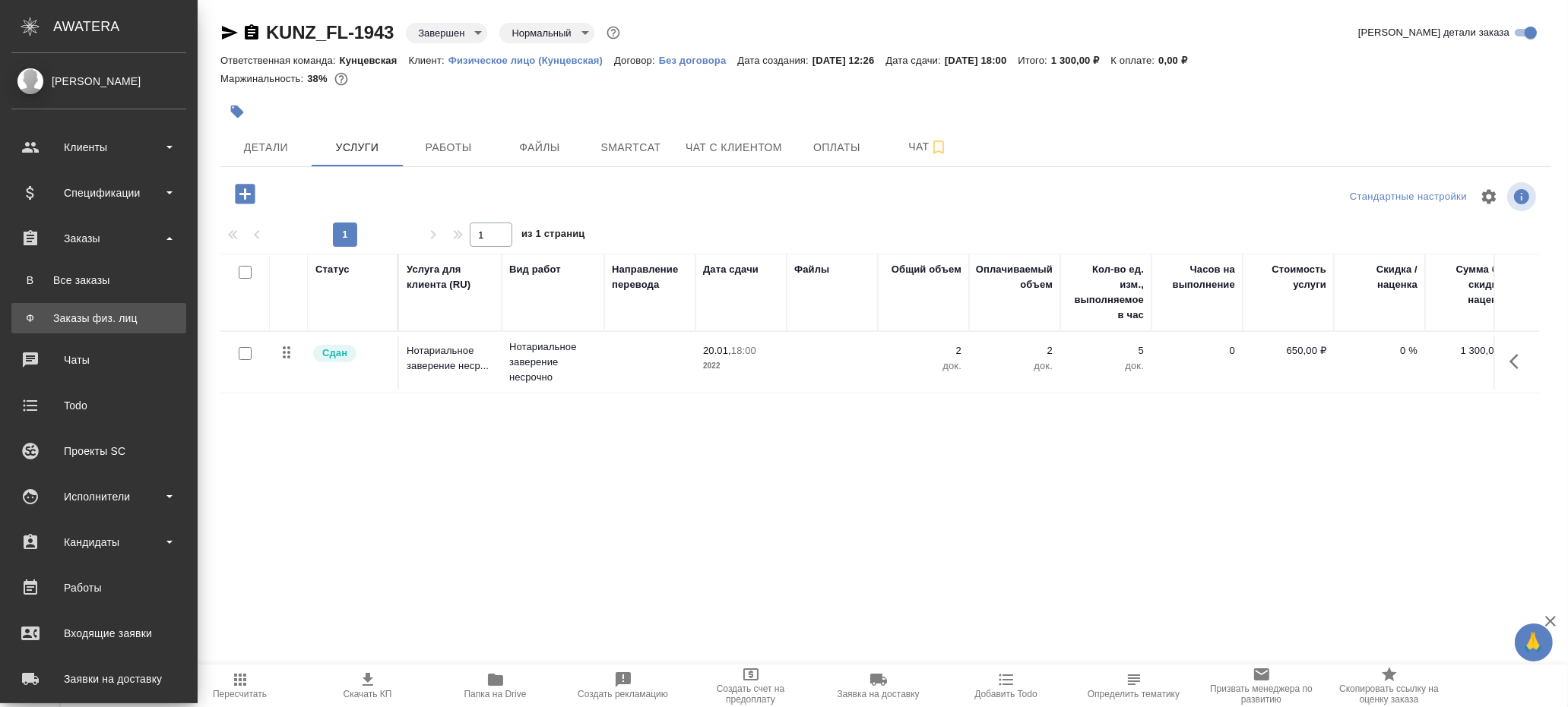
click at [83, 306] on link "Ф Заказы физ. лиц" at bounding box center [99, 318] width 175 height 31
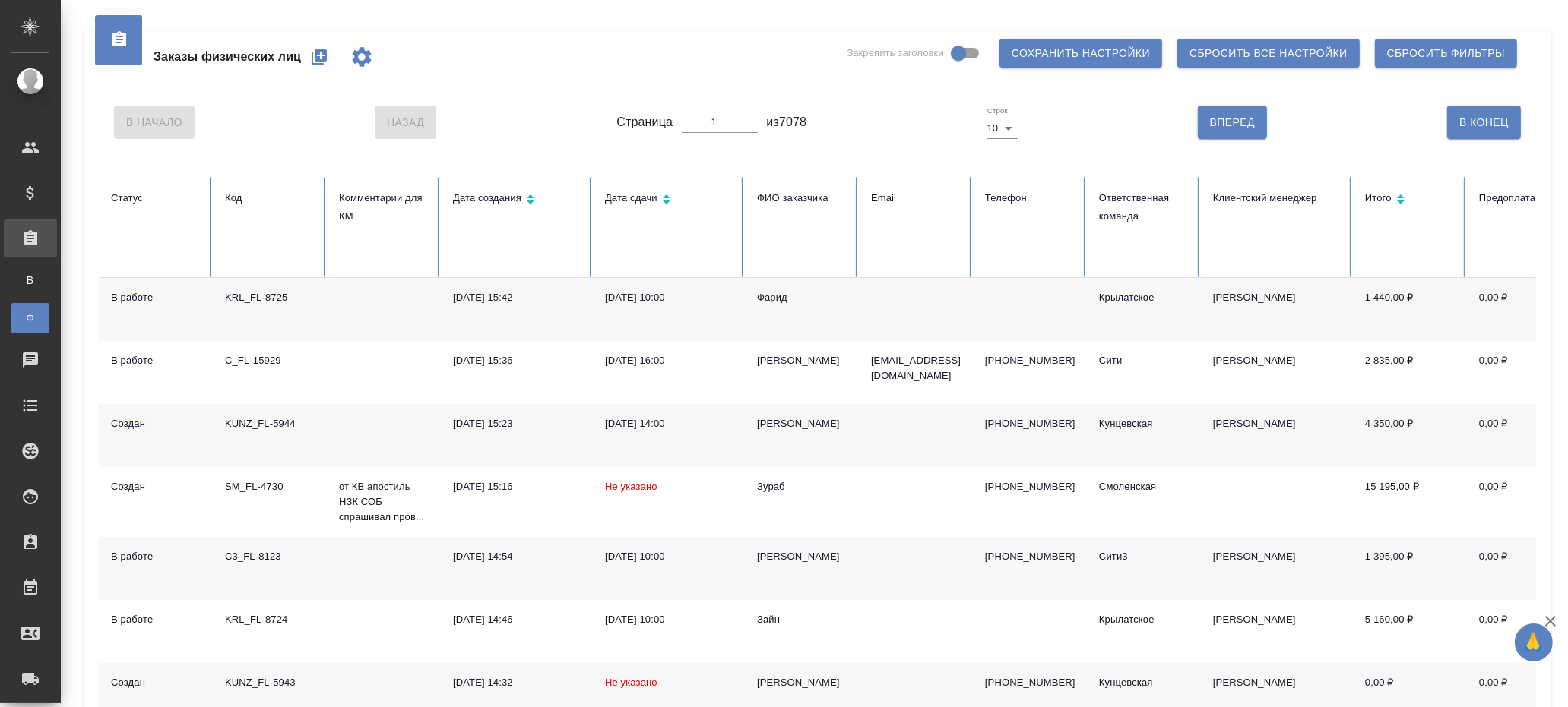
click at [273, 242] on input "text" at bounding box center [269, 243] width 90 height 21
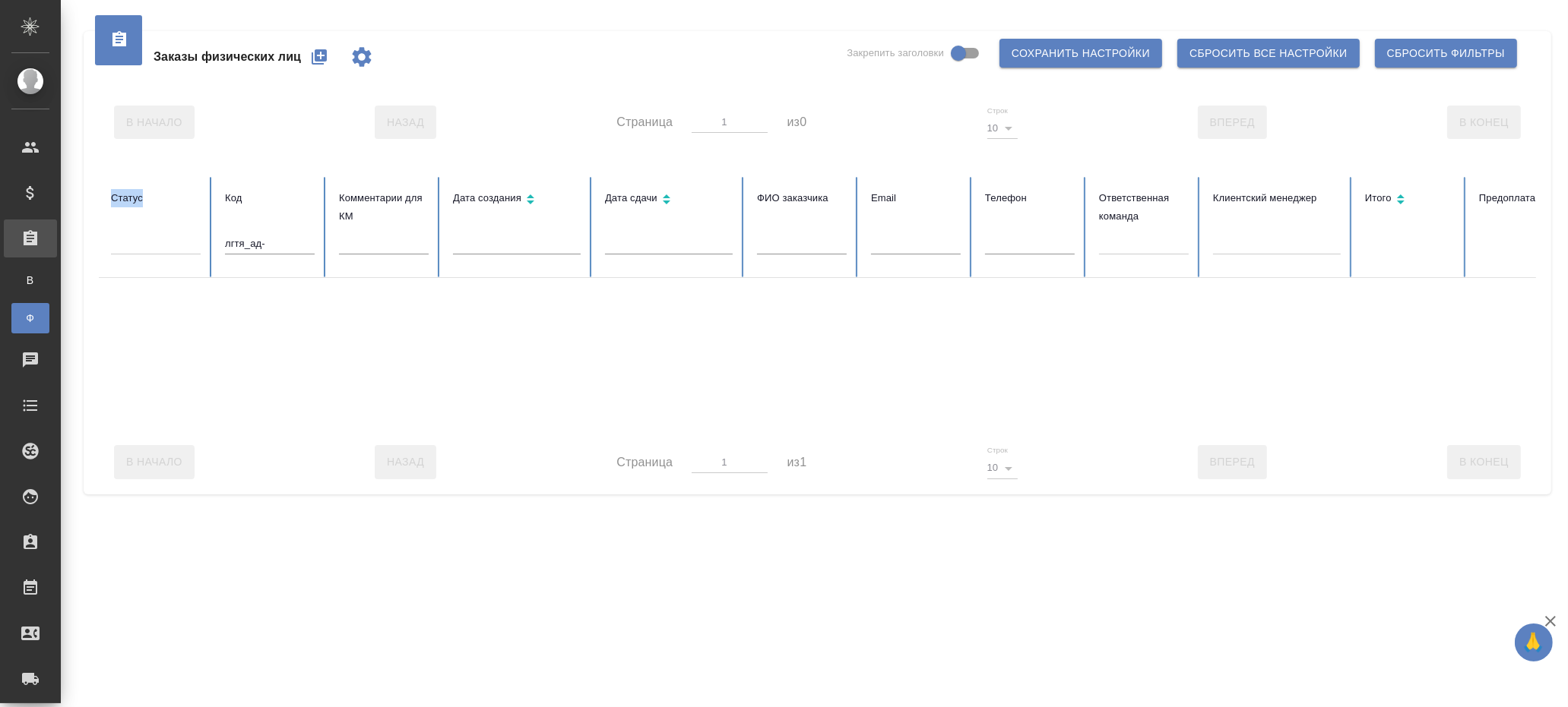
drag, startPoint x: 274, startPoint y: 241, endPoint x: 107, endPoint y: 242, distance: 167.0
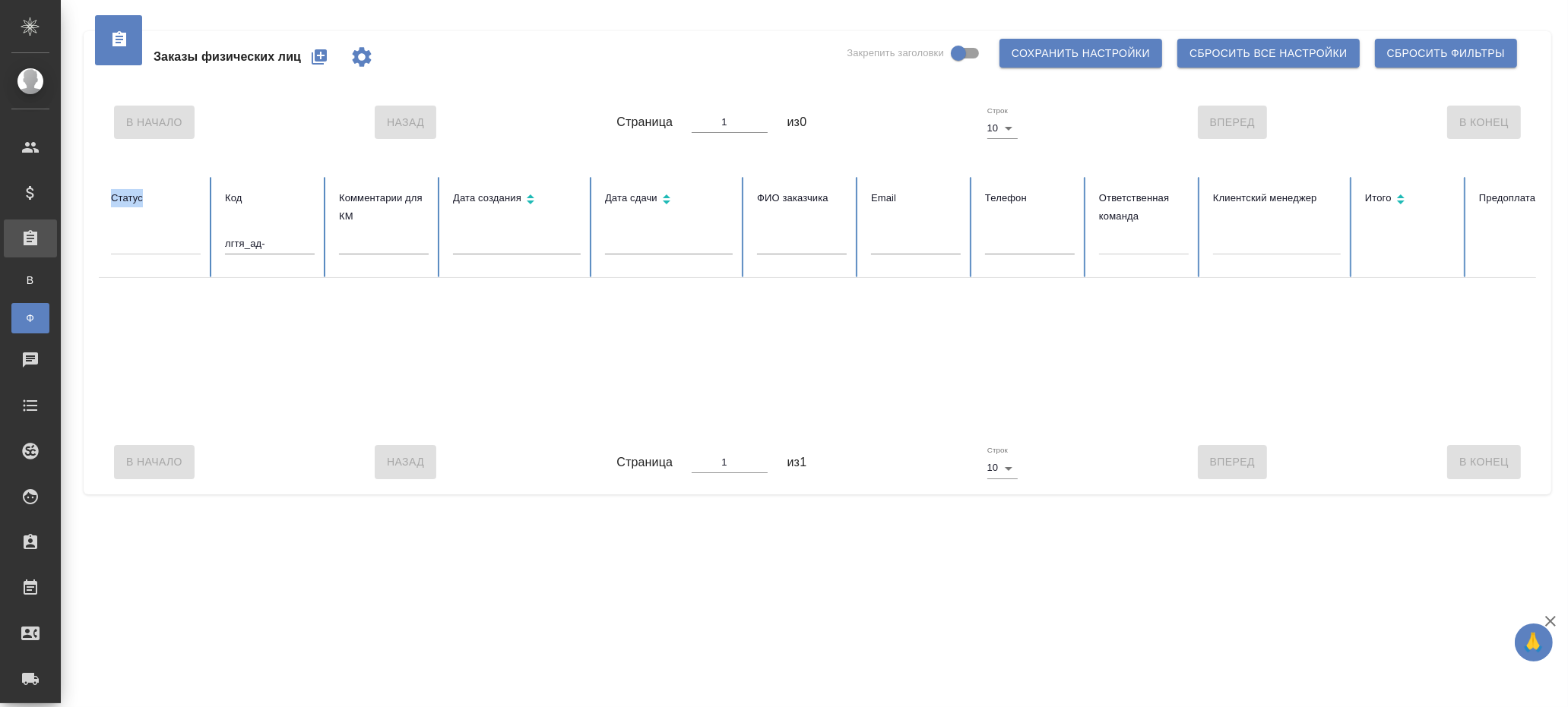
click at [272, 247] on input "лгтя_ад-" at bounding box center [269, 243] width 90 height 21
click at [265, 247] on input "kunz_fl_" at bounding box center [269, 243] width 90 height 21
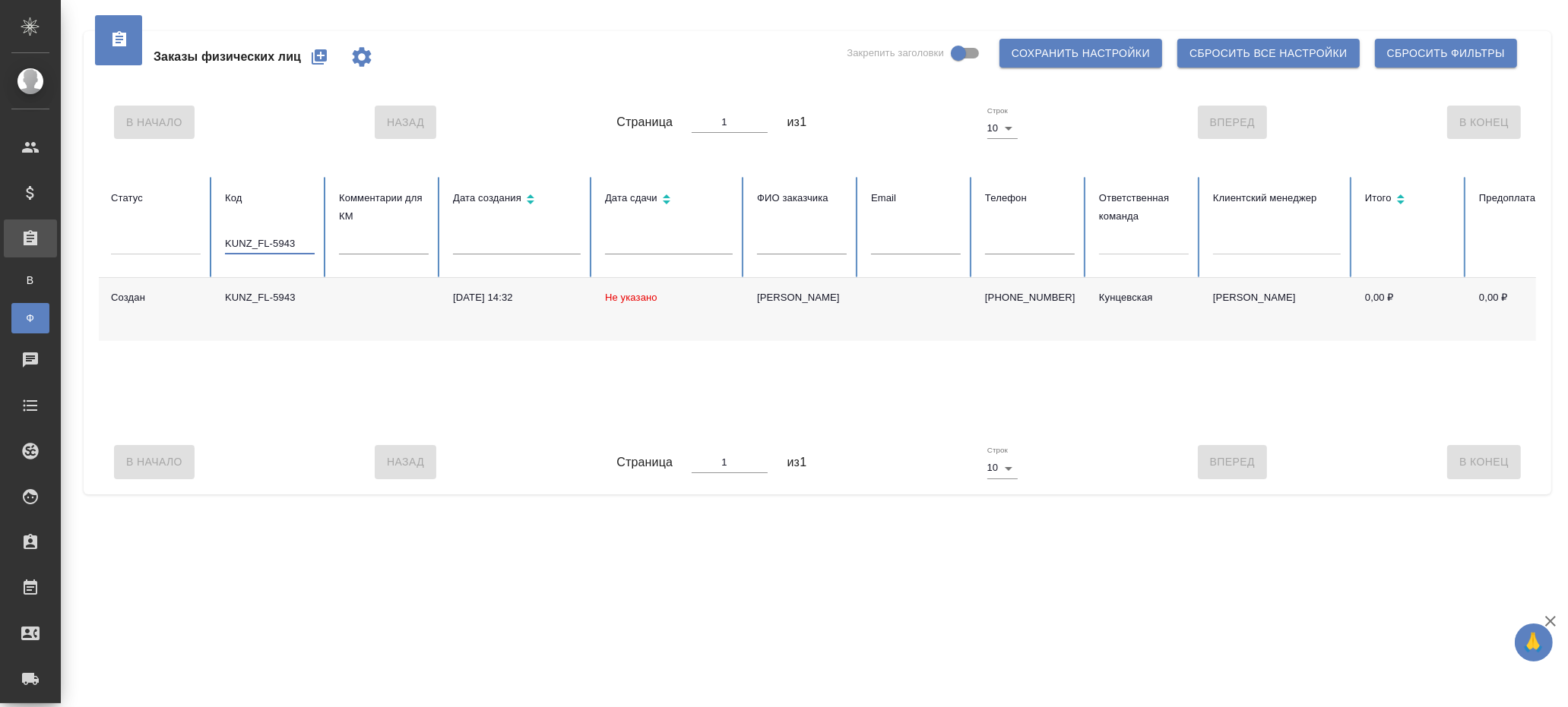
type input "KUNZ_FL-5943"
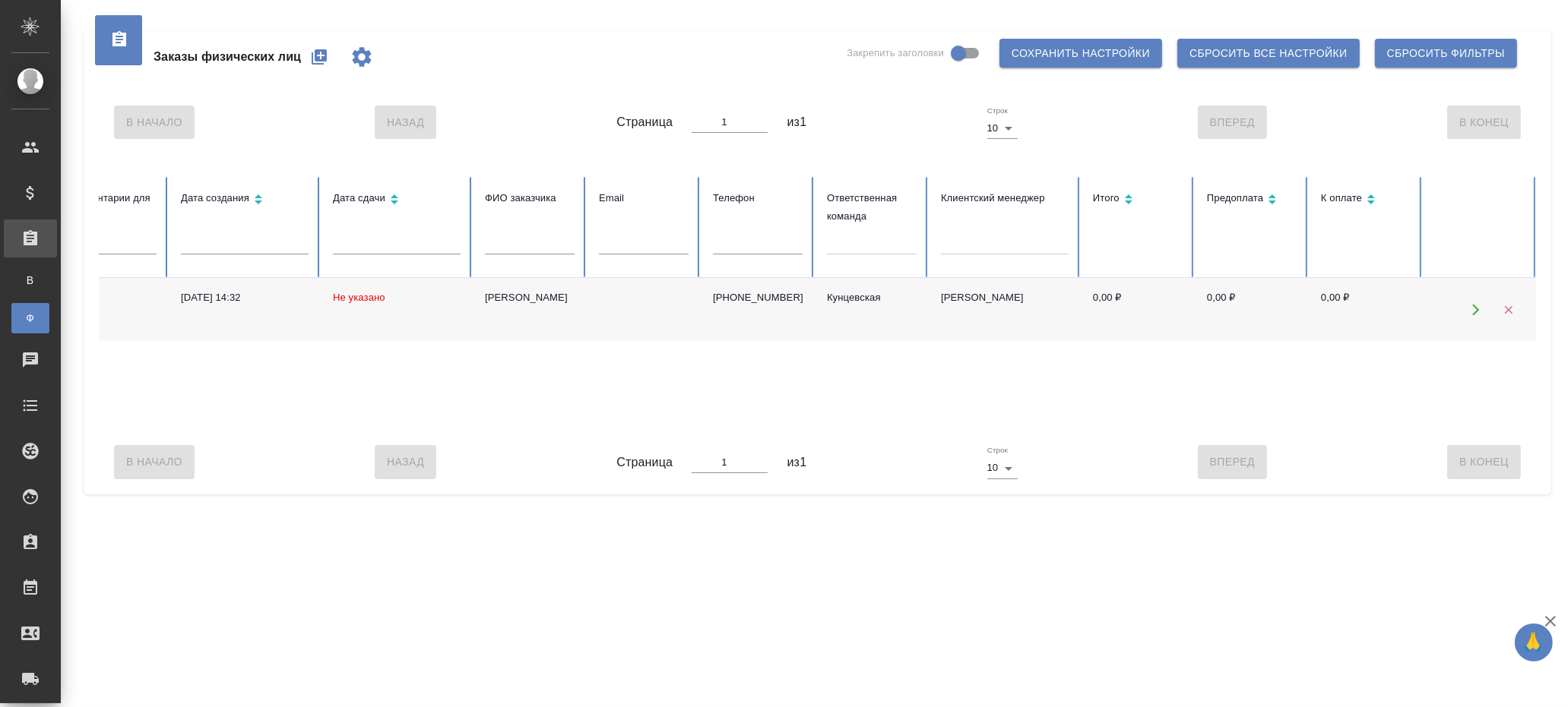
scroll to position [0, 178]
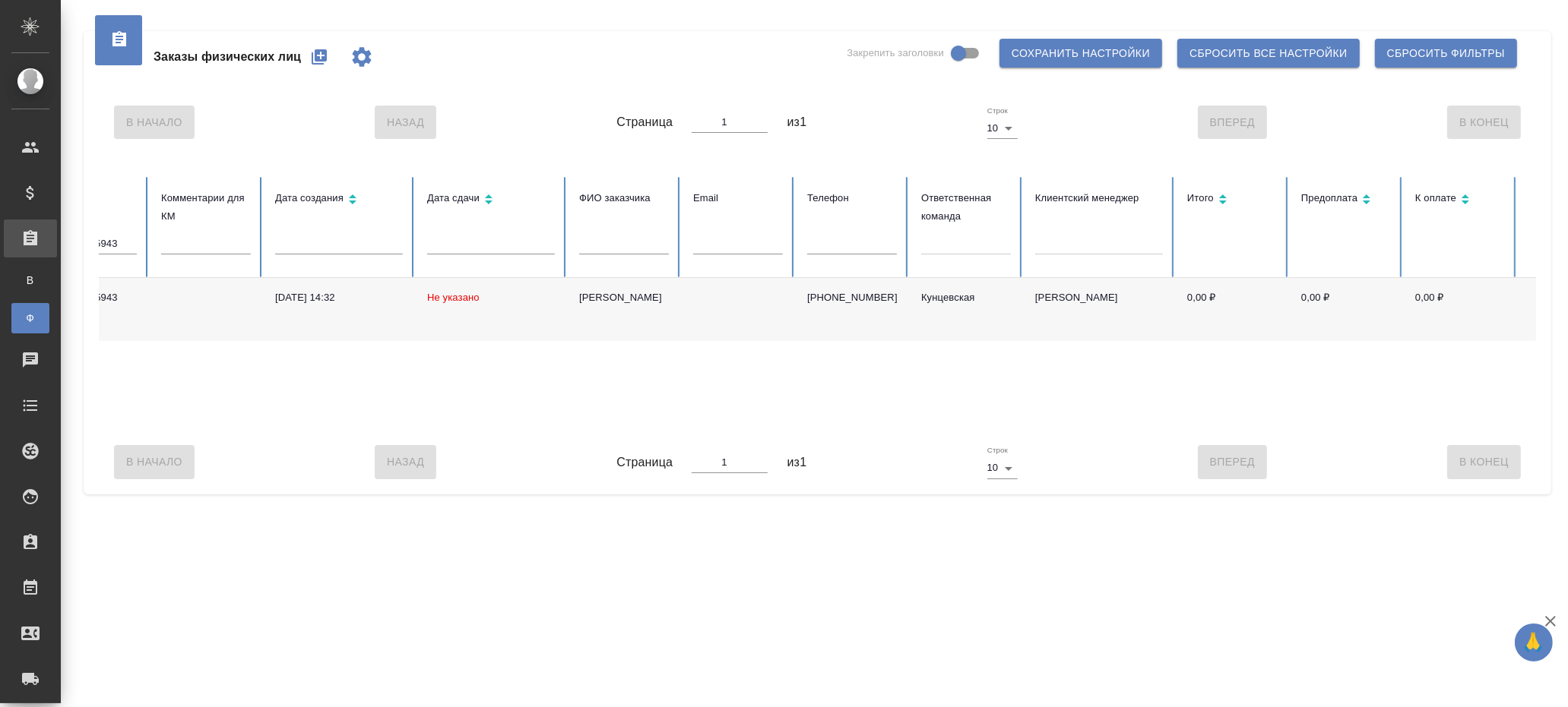
drag, startPoint x: 385, startPoint y: 379, endPoint x: 170, endPoint y: 380, distance: 215.0
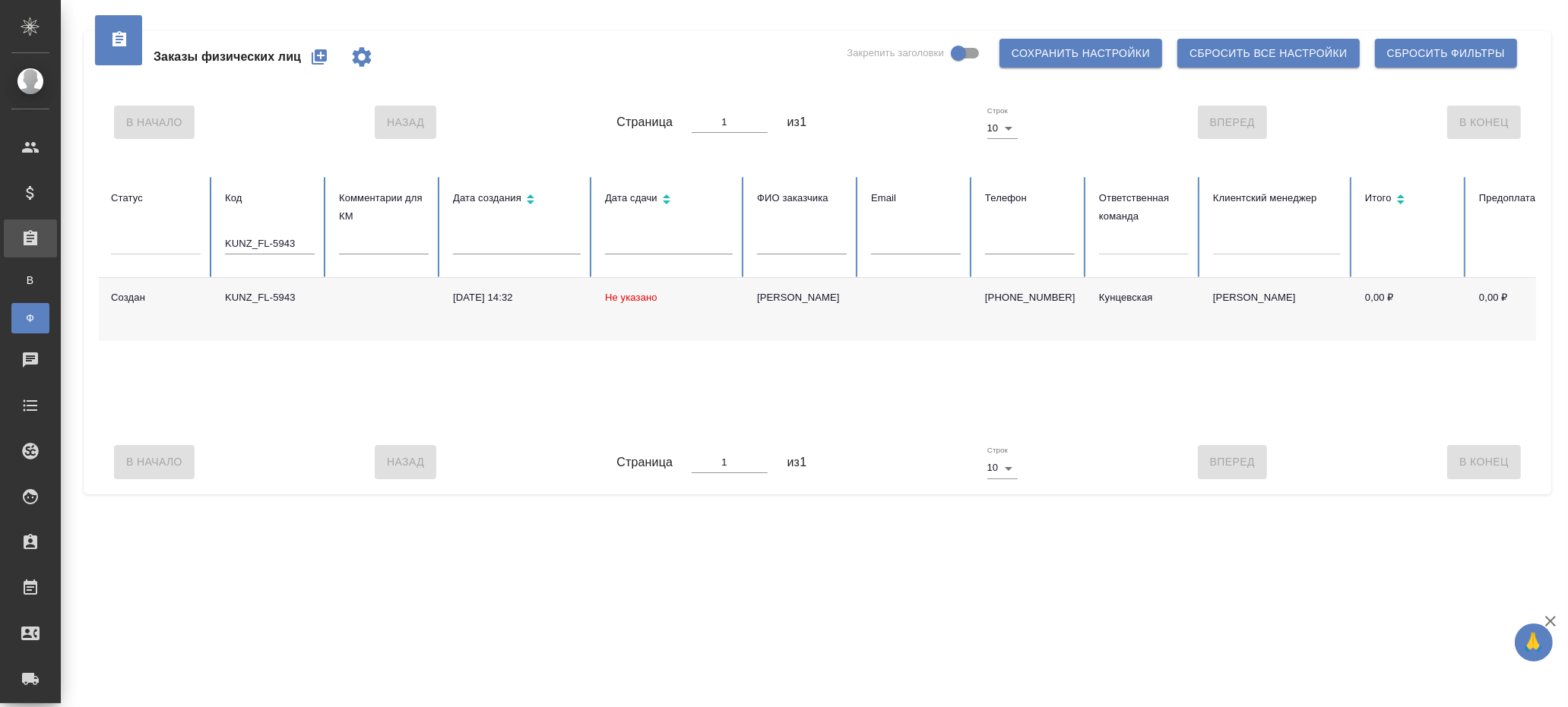
click at [355, 300] on td at bounding box center [384, 310] width 114 height 63
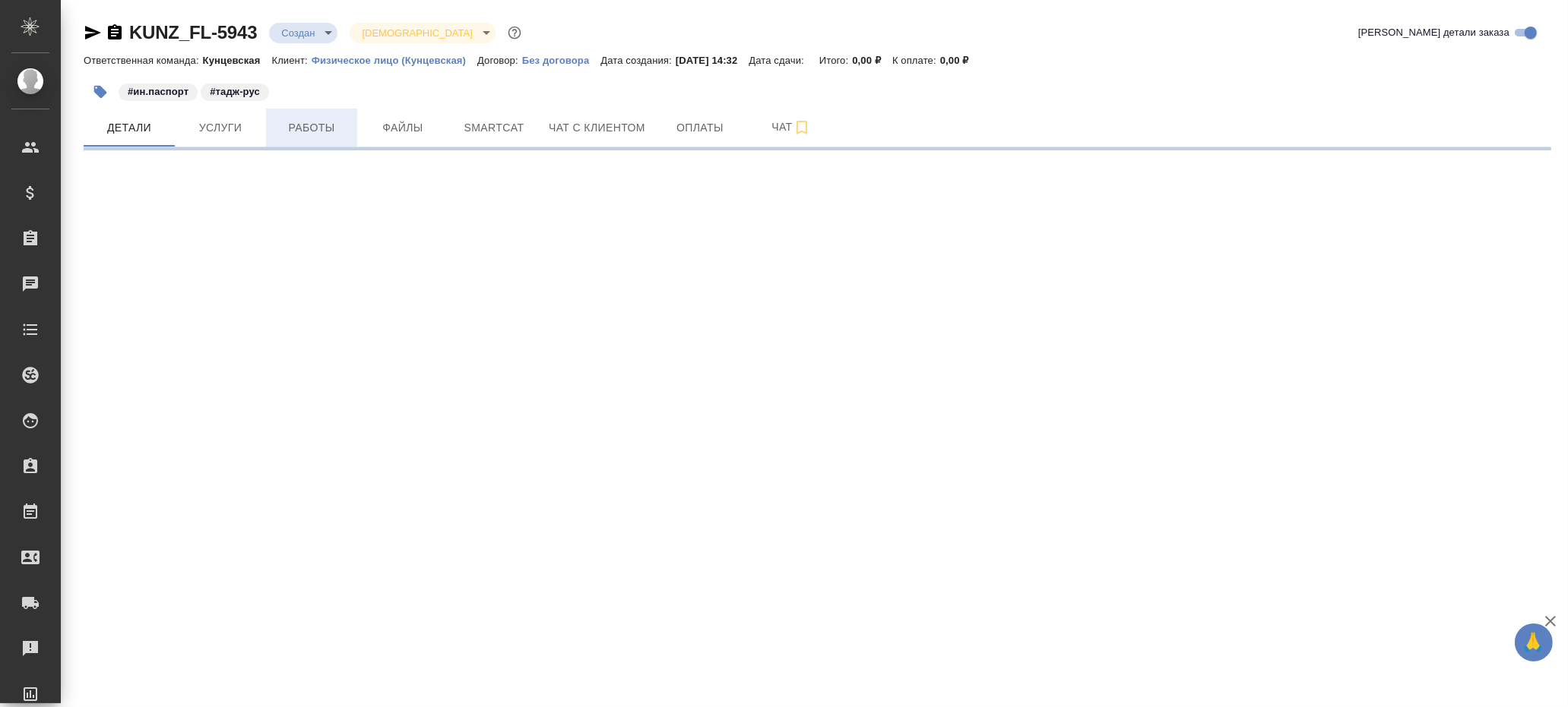
click at [334, 133] on span "Работы" at bounding box center [311, 128] width 73 height 19
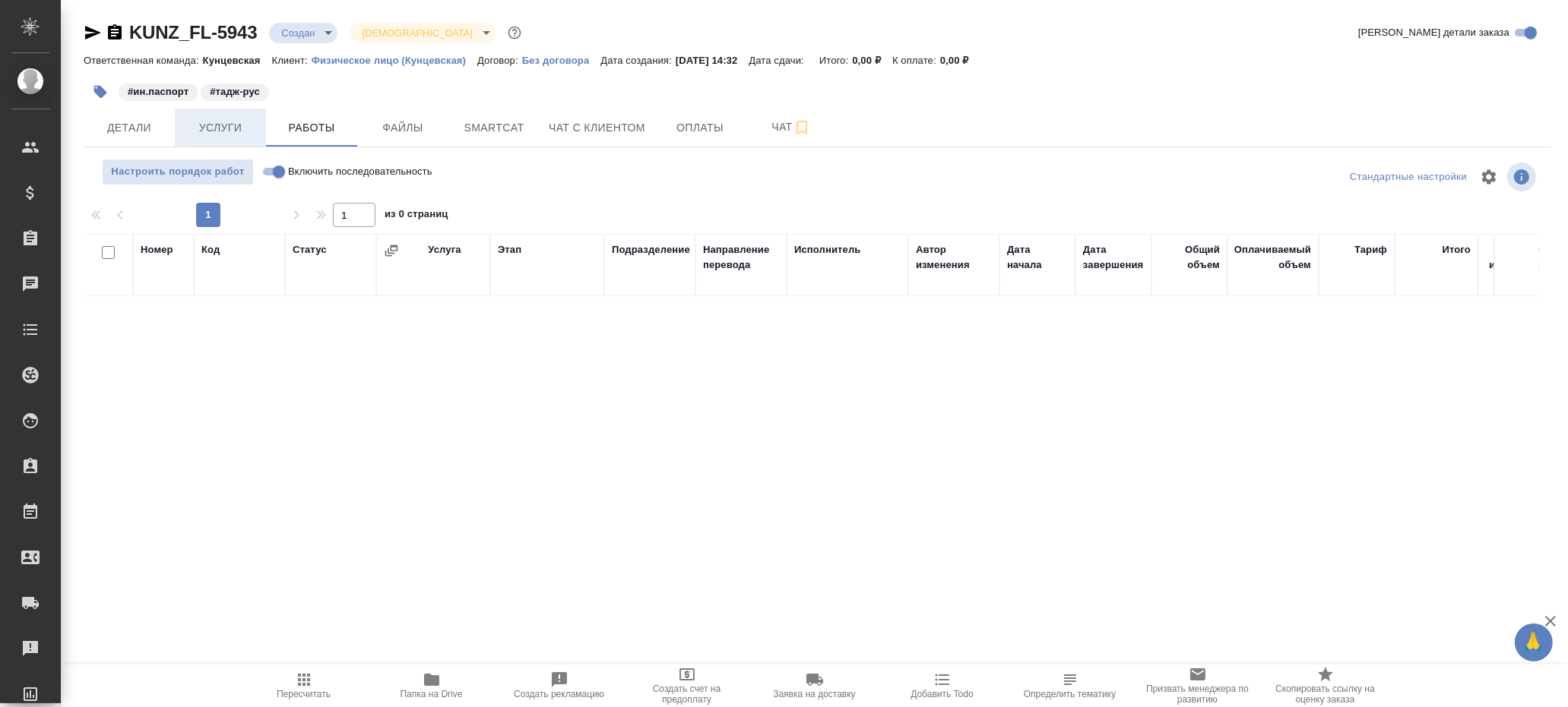
click at [235, 124] on span "Услуги" at bounding box center [220, 128] width 73 height 19
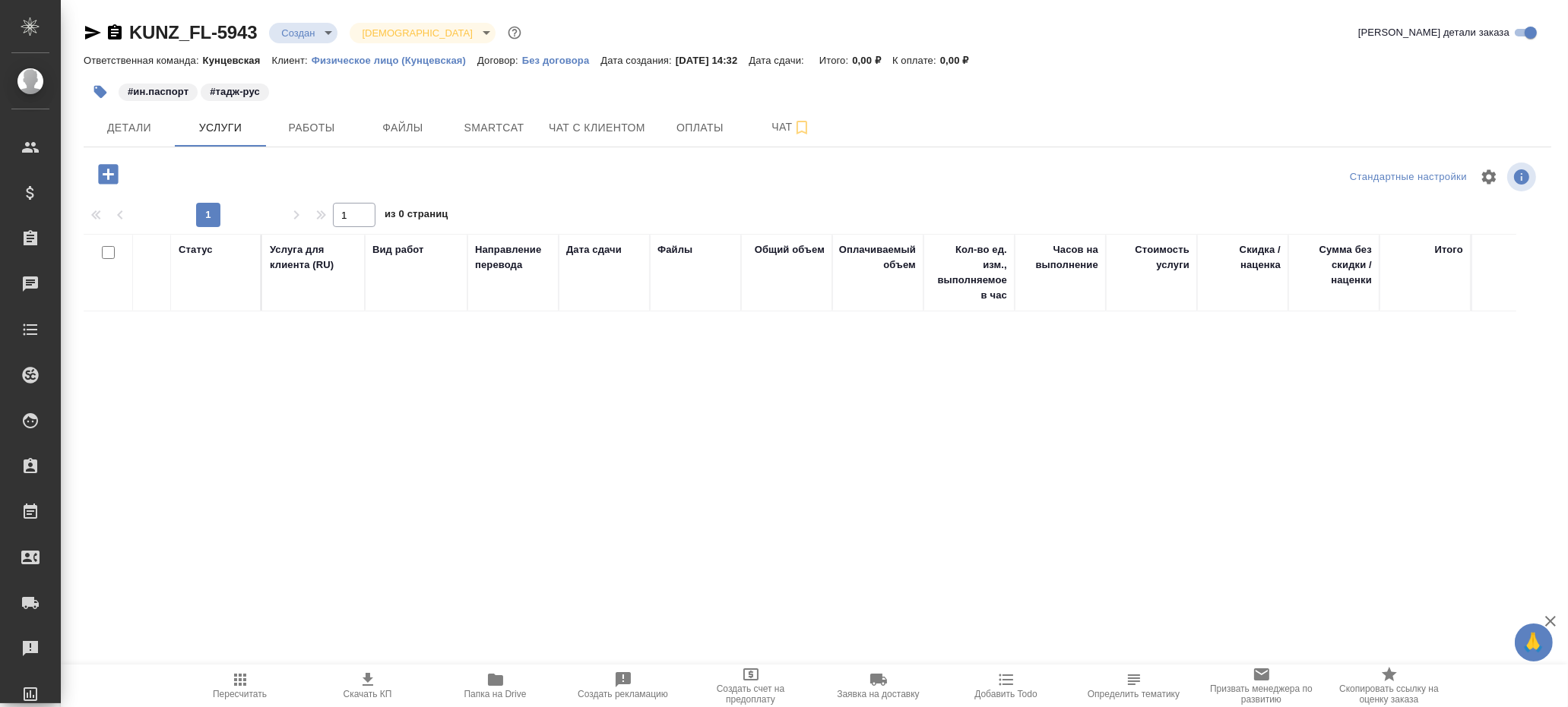
click at [228, 27] on link "KUNZ_FL-5943" at bounding box center [193, 32] width 128 height 21
click at [488, 488] on div "Статус Услуга для клиента (RU) Вид работ Направление перевода Дата сдачи Файлы …" at bounding box center [811, 397] width 1456 height 326
click at [144, 131] on span "Детали" at bounding box center [129, 128] width 73 height 19
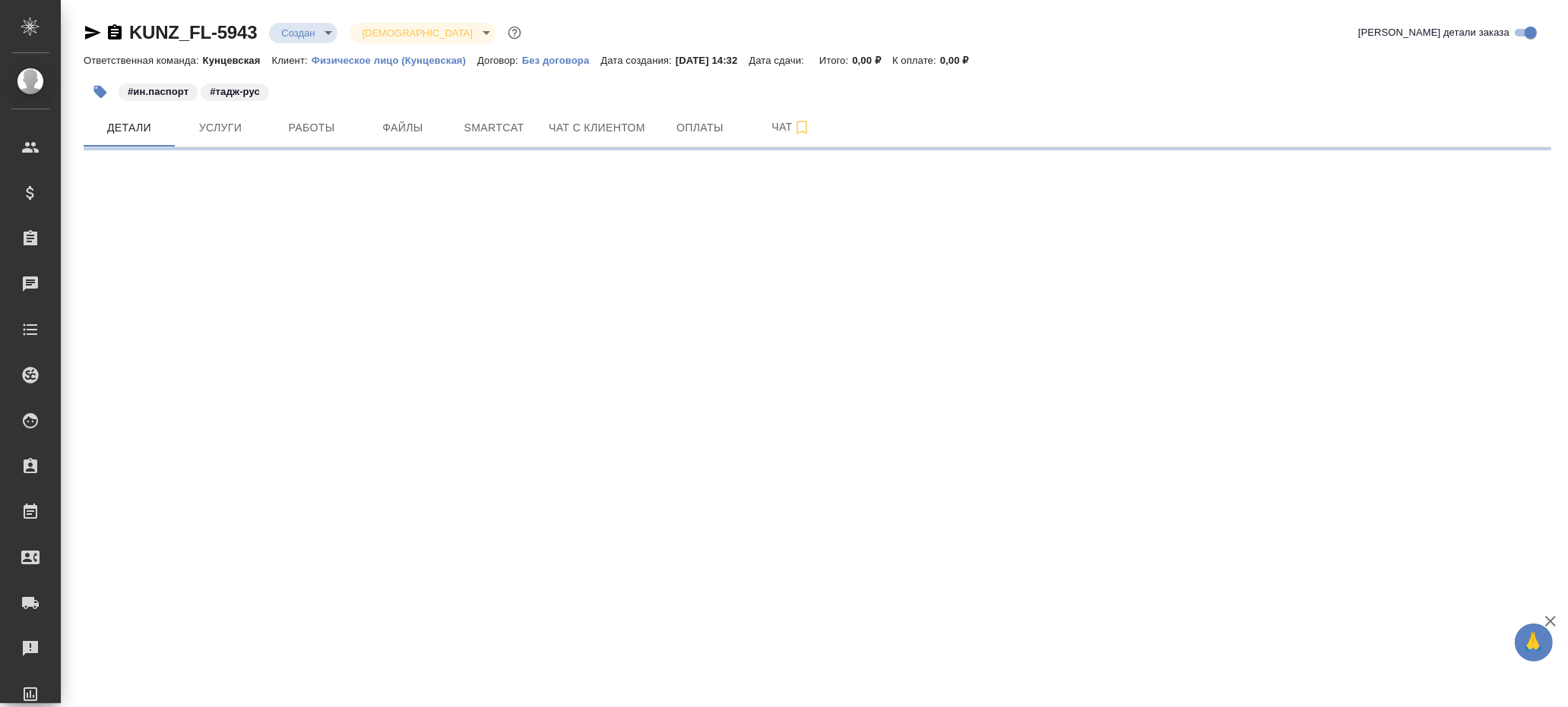
select select "RU"
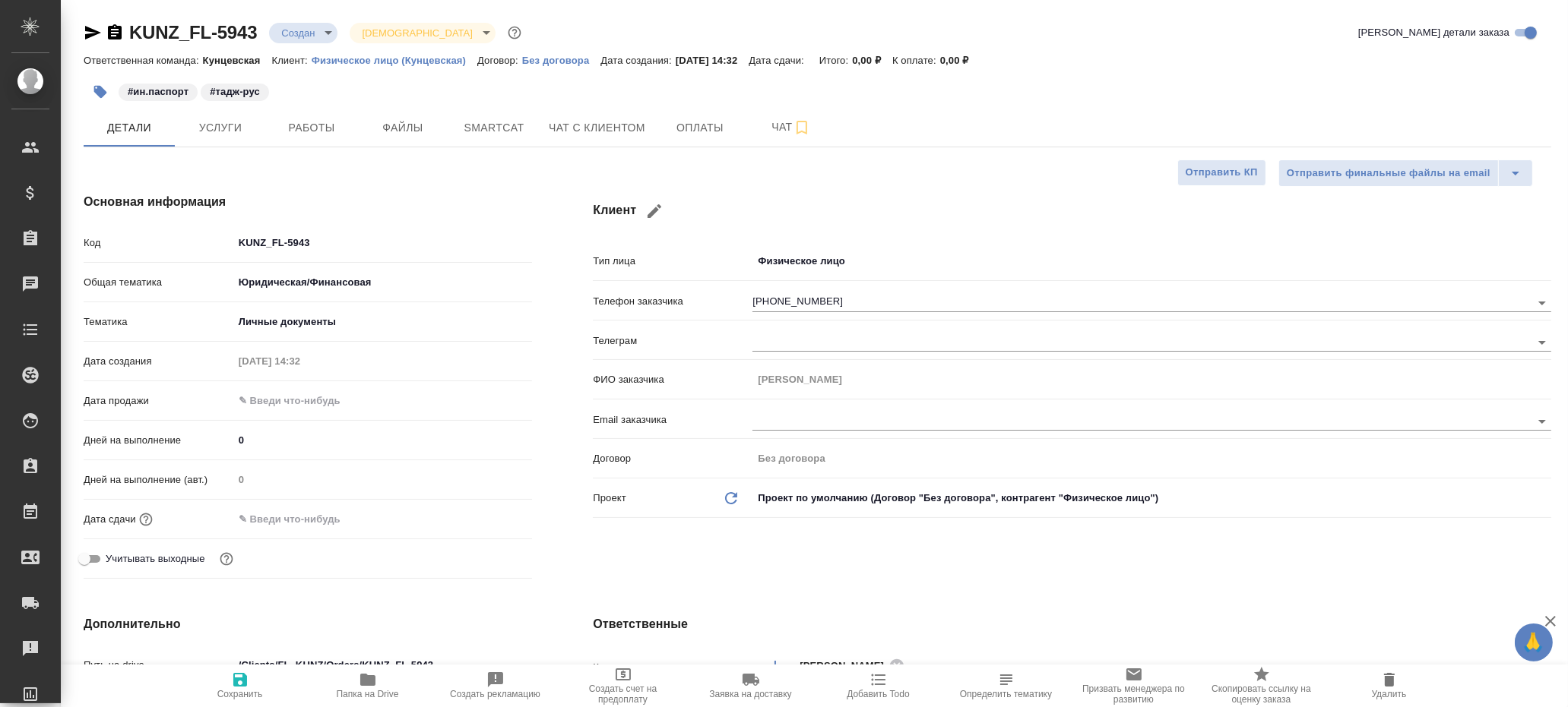
type textarea "x"
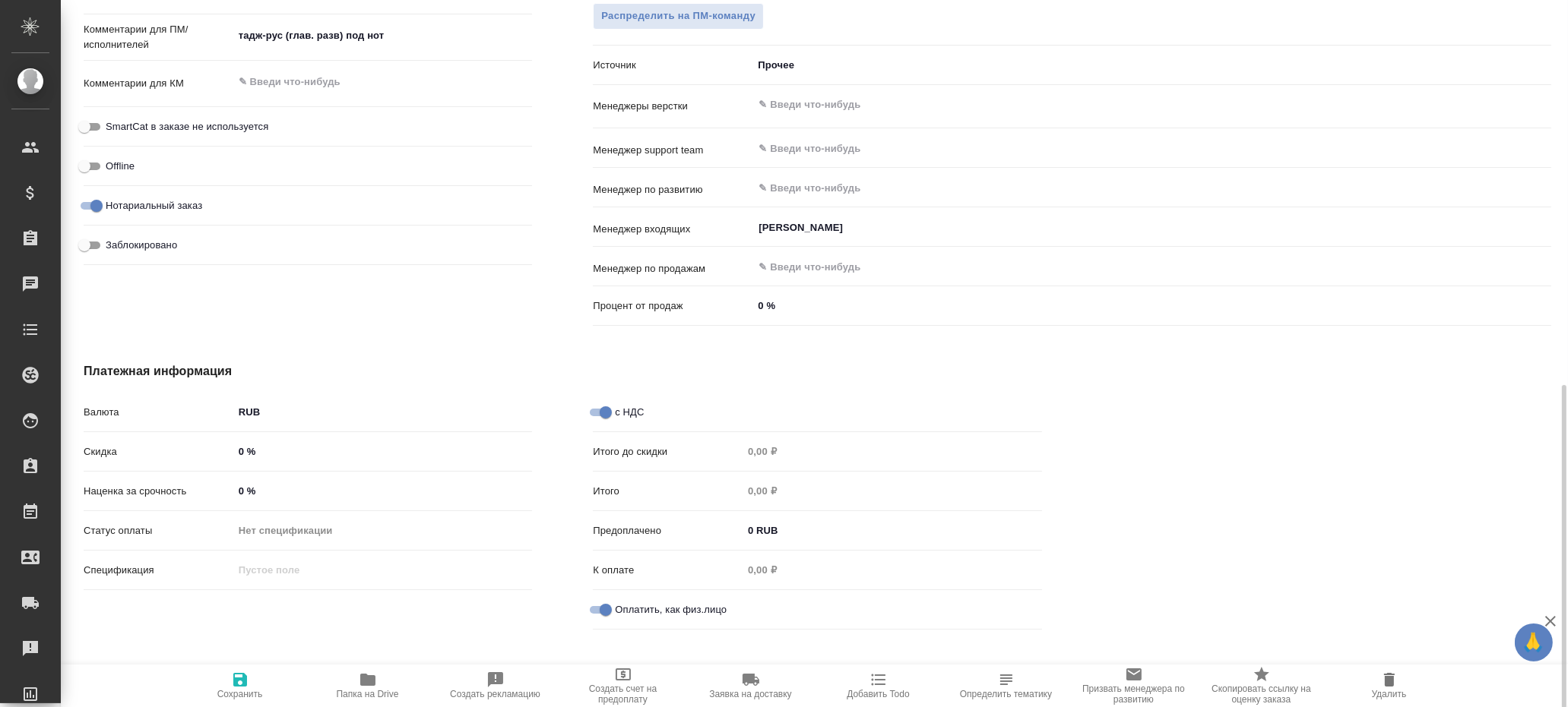
scroll to position [838, 0]
type textarea "x"
click at [388, 632] on div "Валюта RUB RUB Скидка 0 % Наценка за срочность 0 % Статус оплаты Нет спецификац…" at bounding box center [308, 516] width 510 height 298
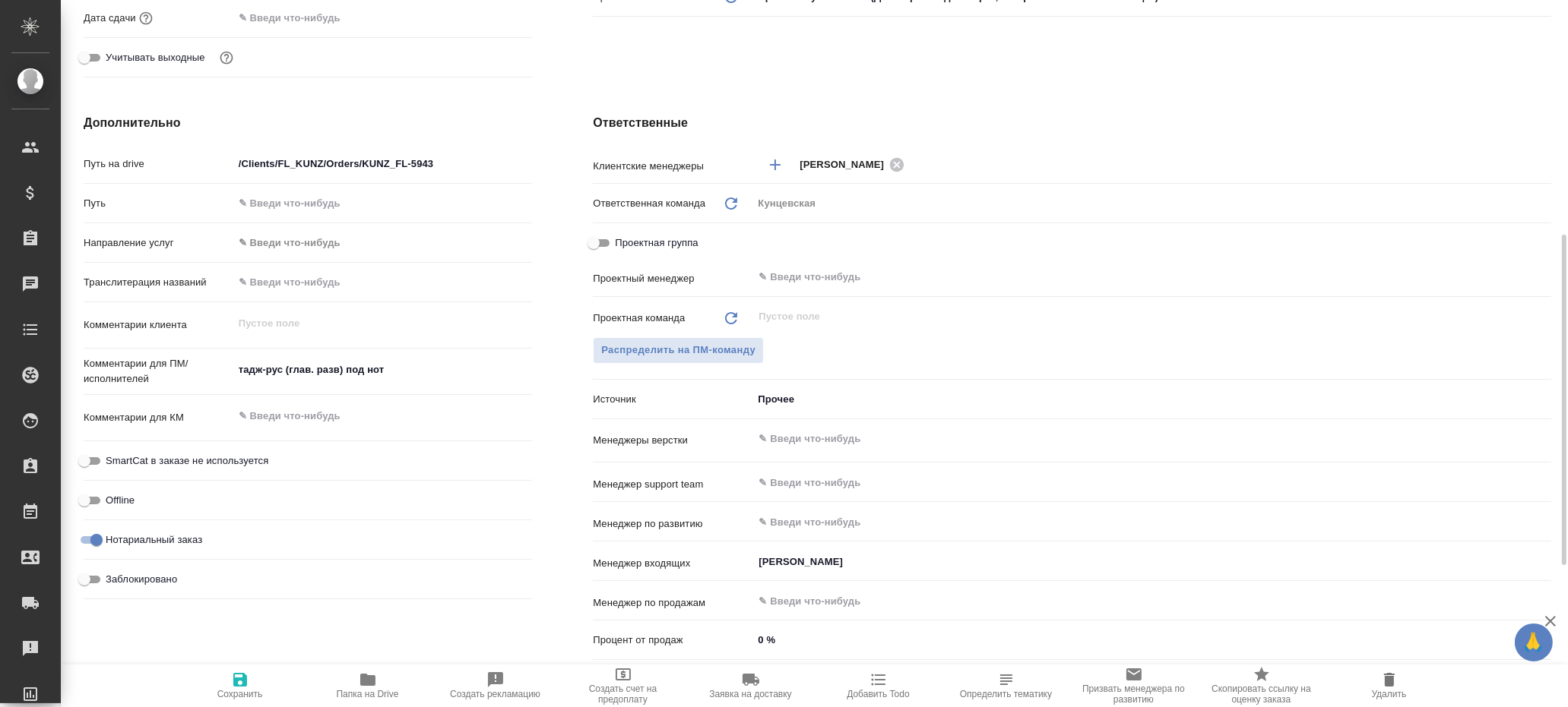
scroll to position [0, 0]
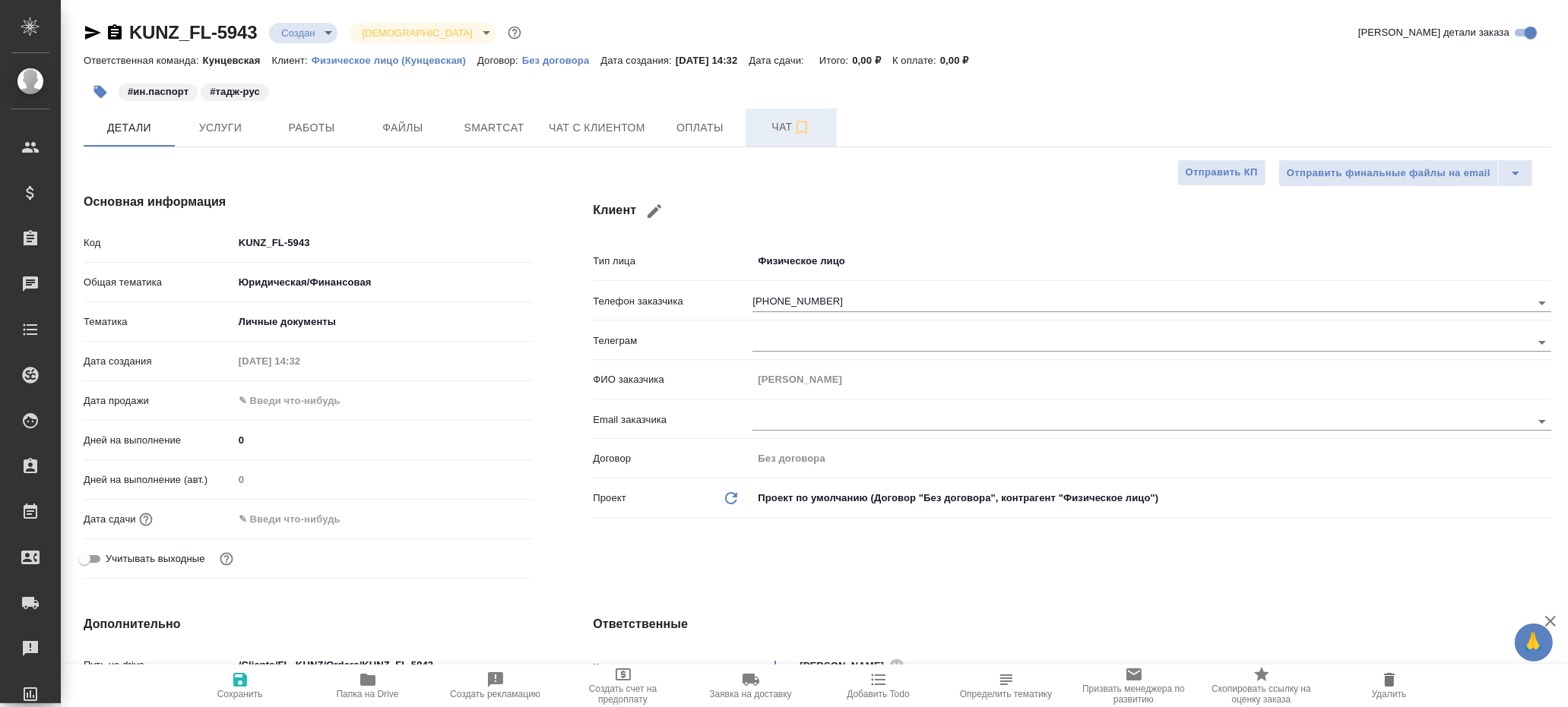
click at [790, 115] on button "Чат" at bounding box center [791, 128] width 92 height 38
